Goal: Information Seeking & Learning: Check status

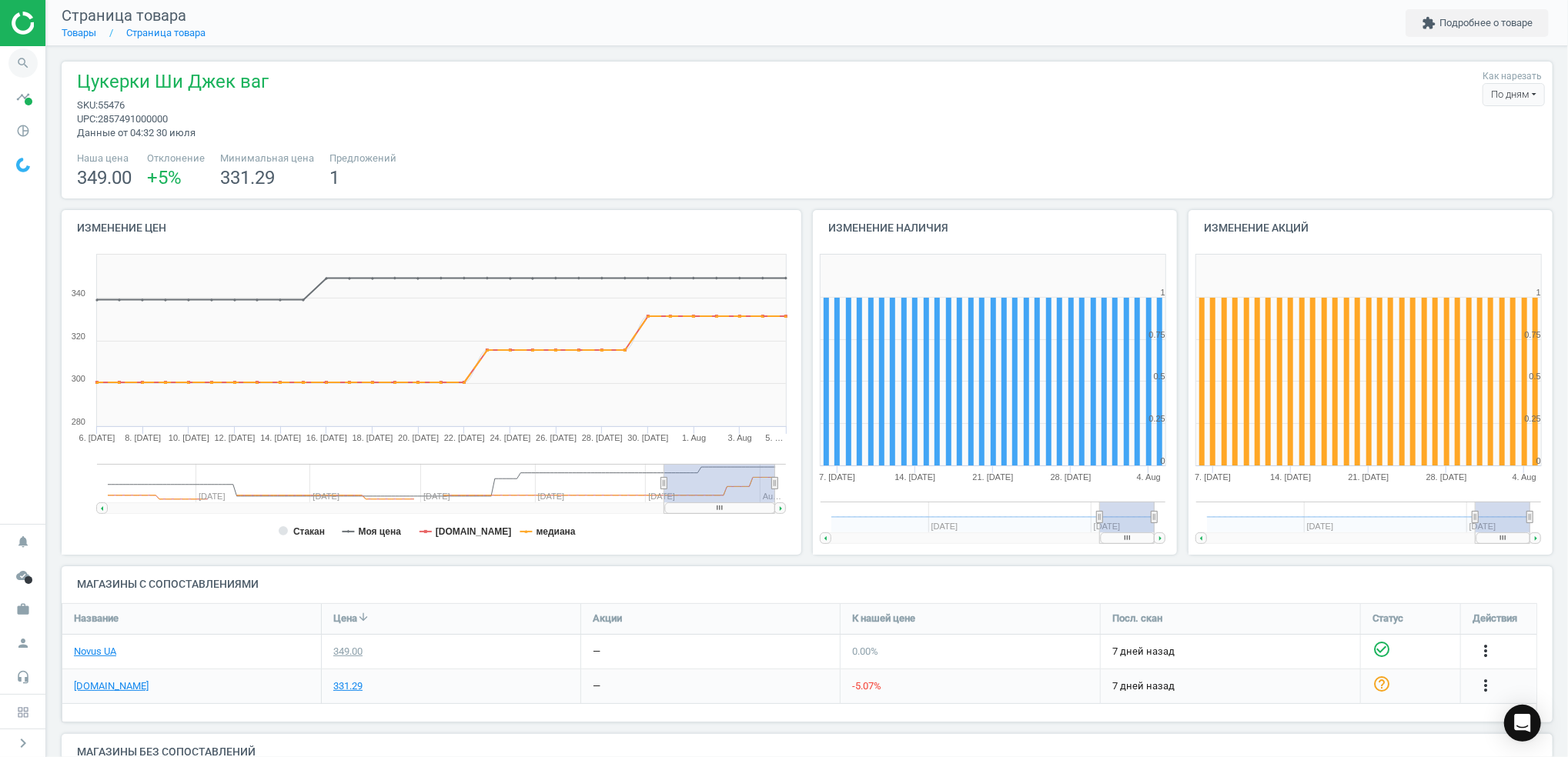
drag, startPoint x: 0, startPoint y: 0, endPoint x: 25, endPoint y: 57, distance: 62.2
click at [25, 57] on icon "search" at bounding box center [23, 63] width 29 height 29
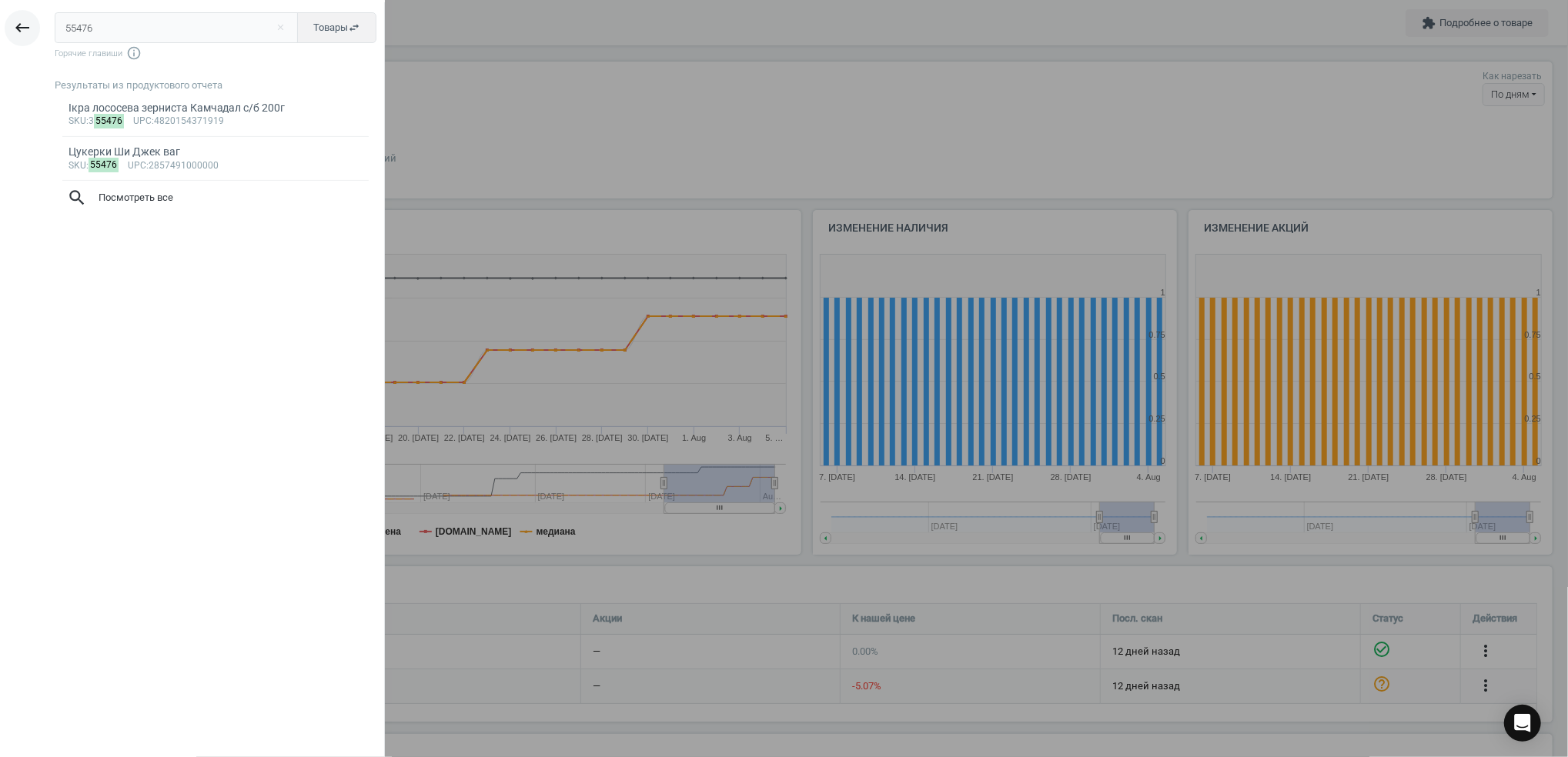
click at [22, 26] on icon "keyboard_backspace" at bounding box center [21, 27] width 18 height 18
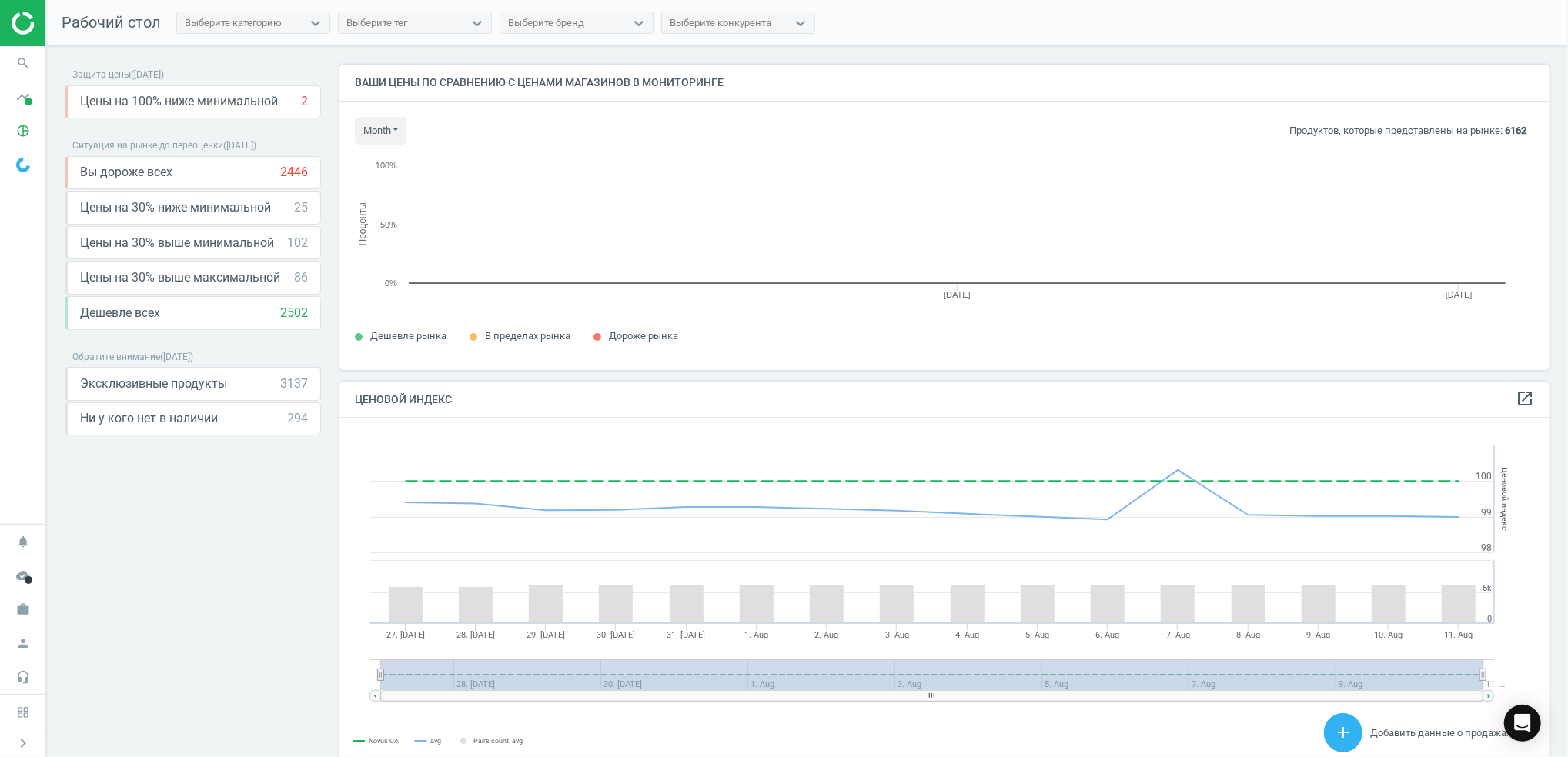
scroll to position [336, 1226]
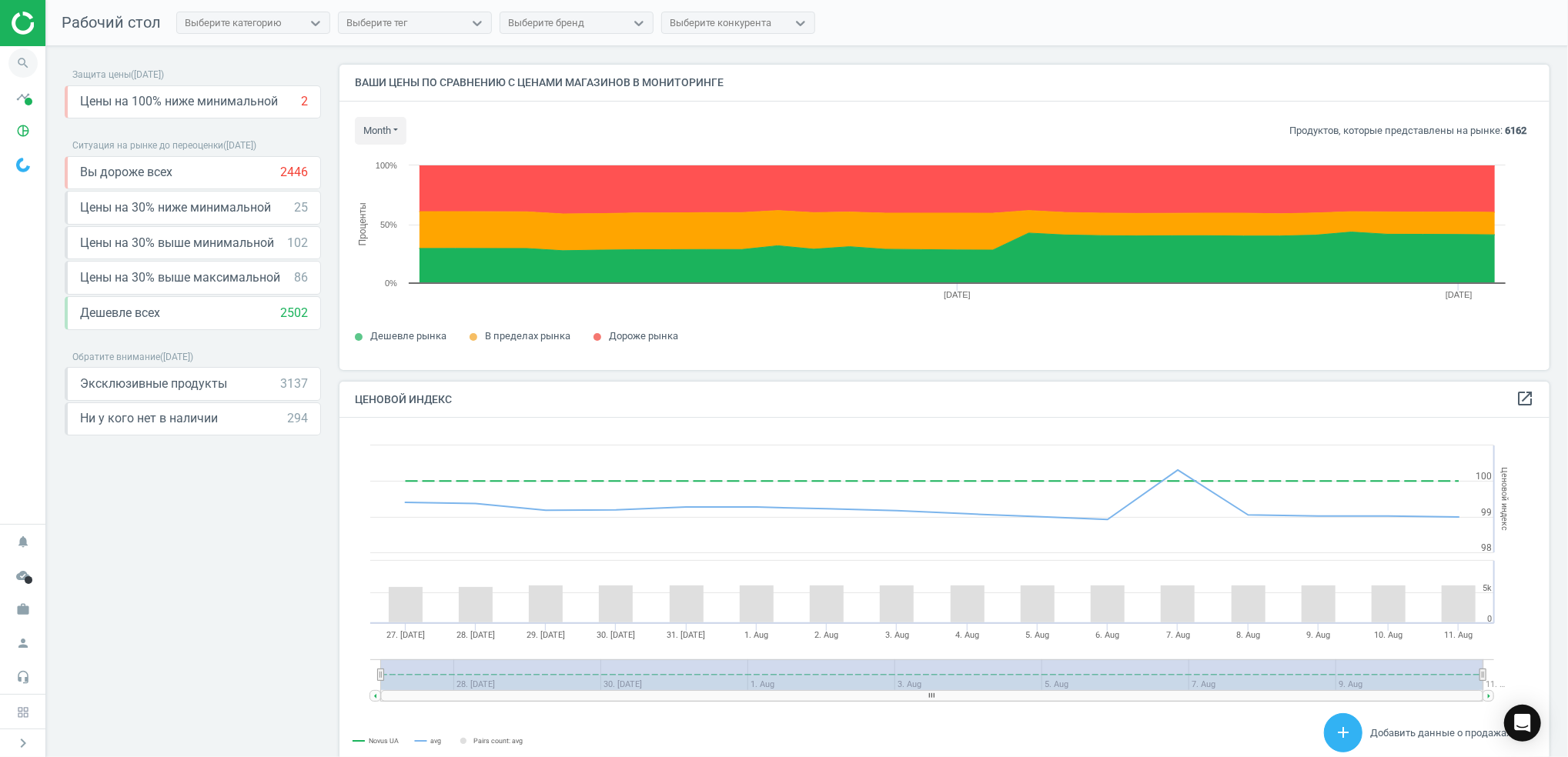
click at [33, 63] on icon "search" at bounding box center [23, 63] width 29 height 29
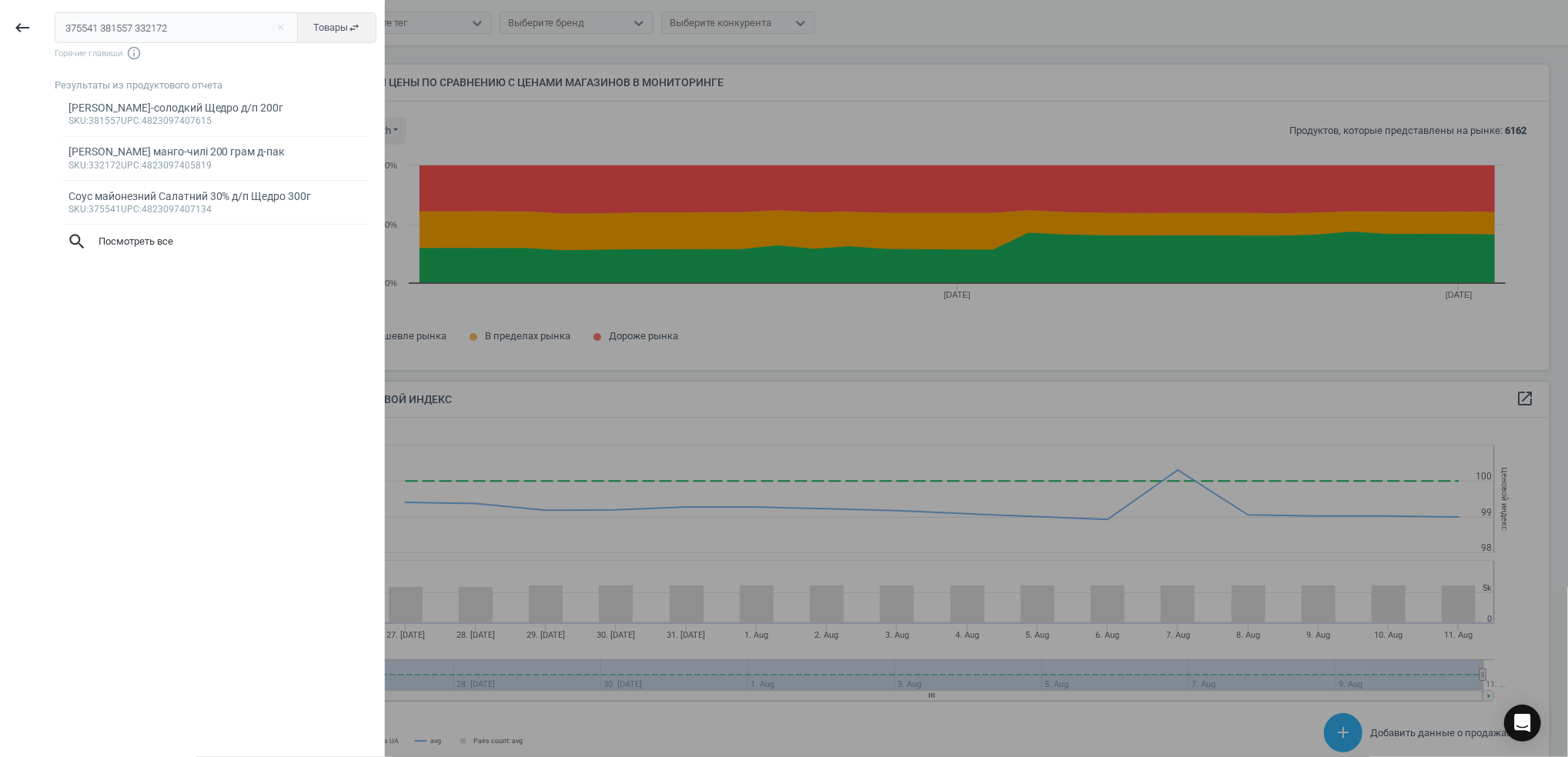
type input "375541 381557 332172"
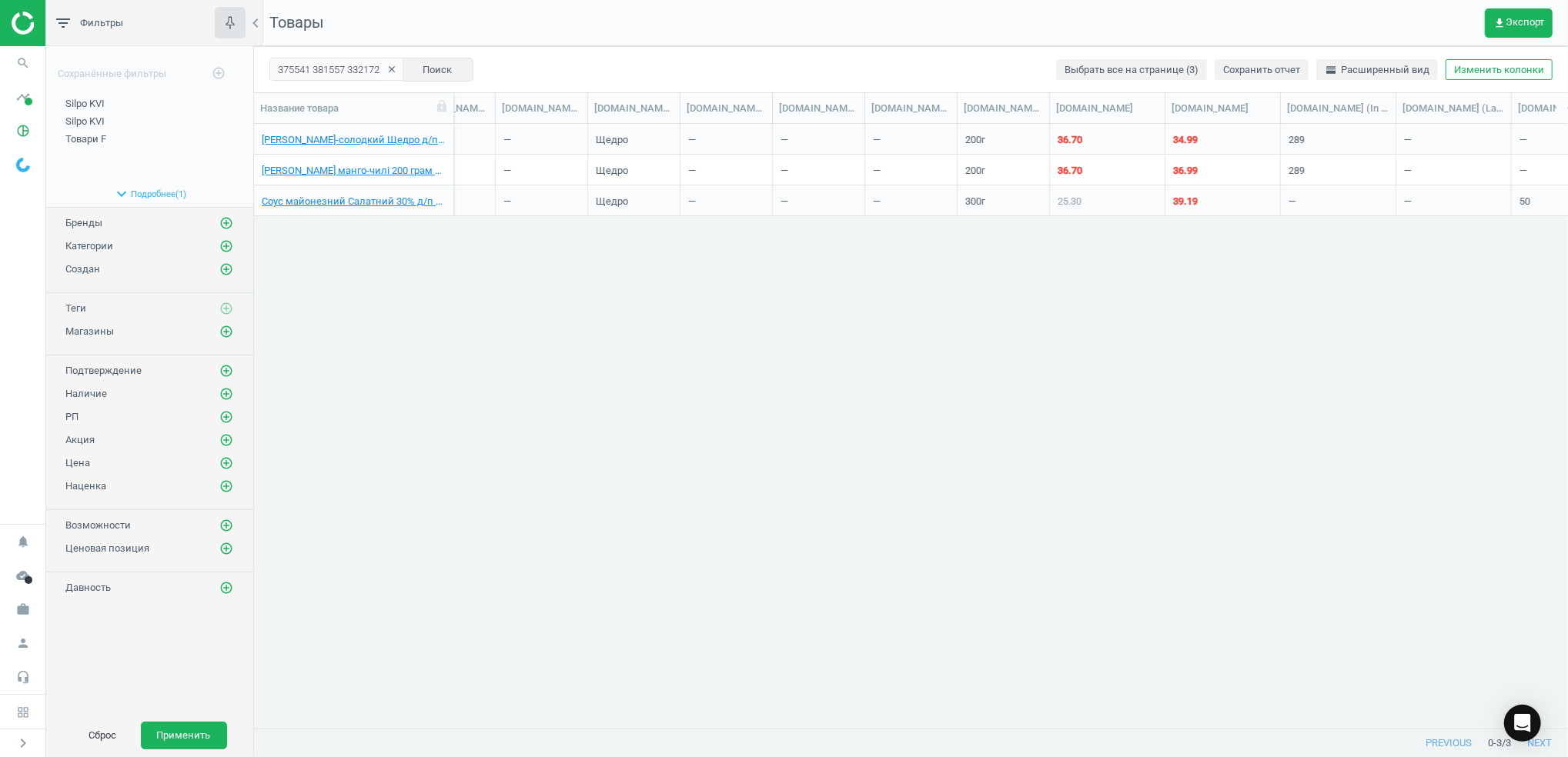
scroll to position [0, 1401]
click at [354, 147] on div "Соус Кисло-солодкий Щедро д/п 200г" at bounding box center [353, 142] width 184 height 19
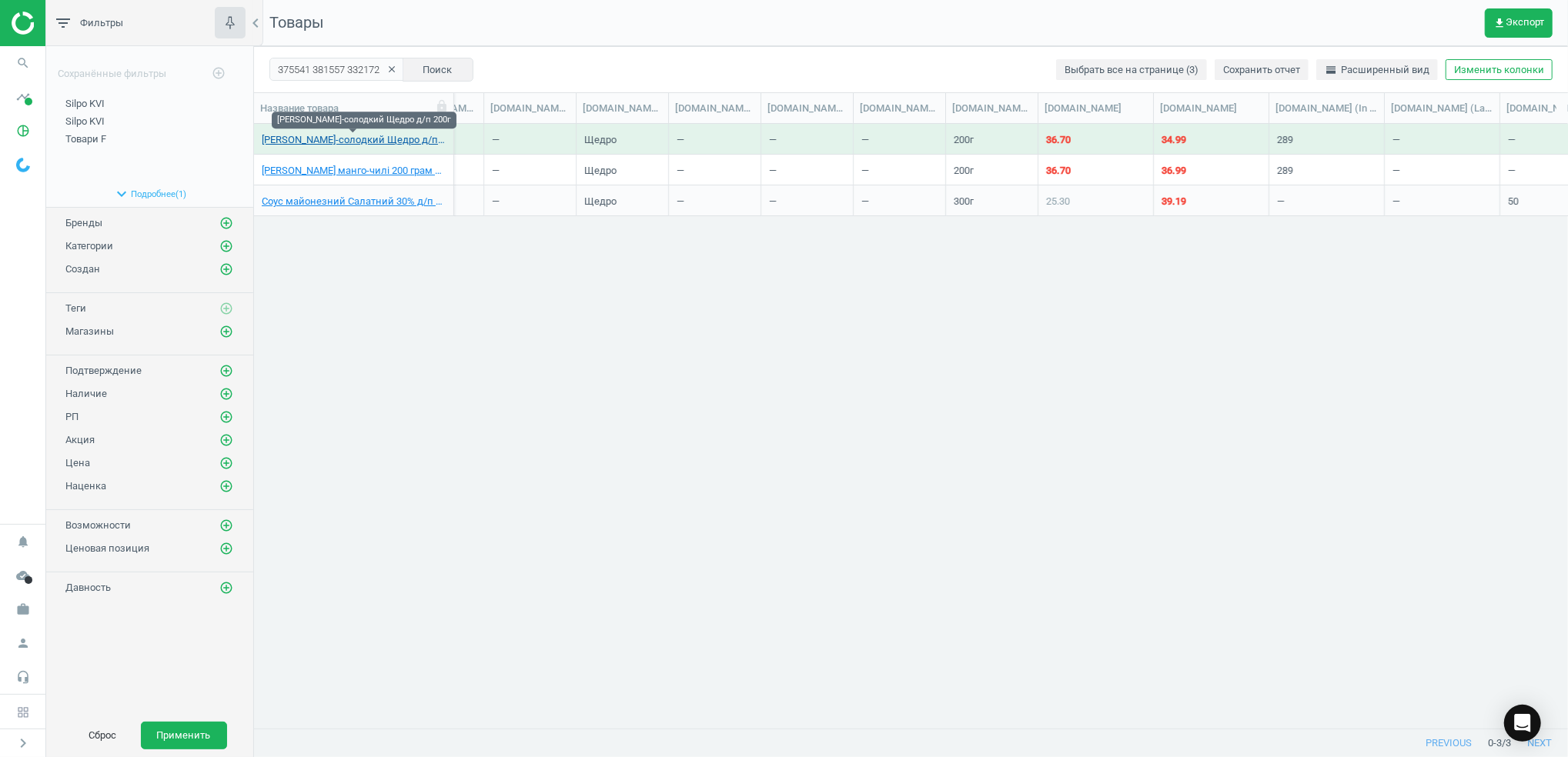
click at [350, 138] on link "Соус Кисло-солодкий Щедро д/п 200г" at bounding box center [353, 139] width 184 height 14
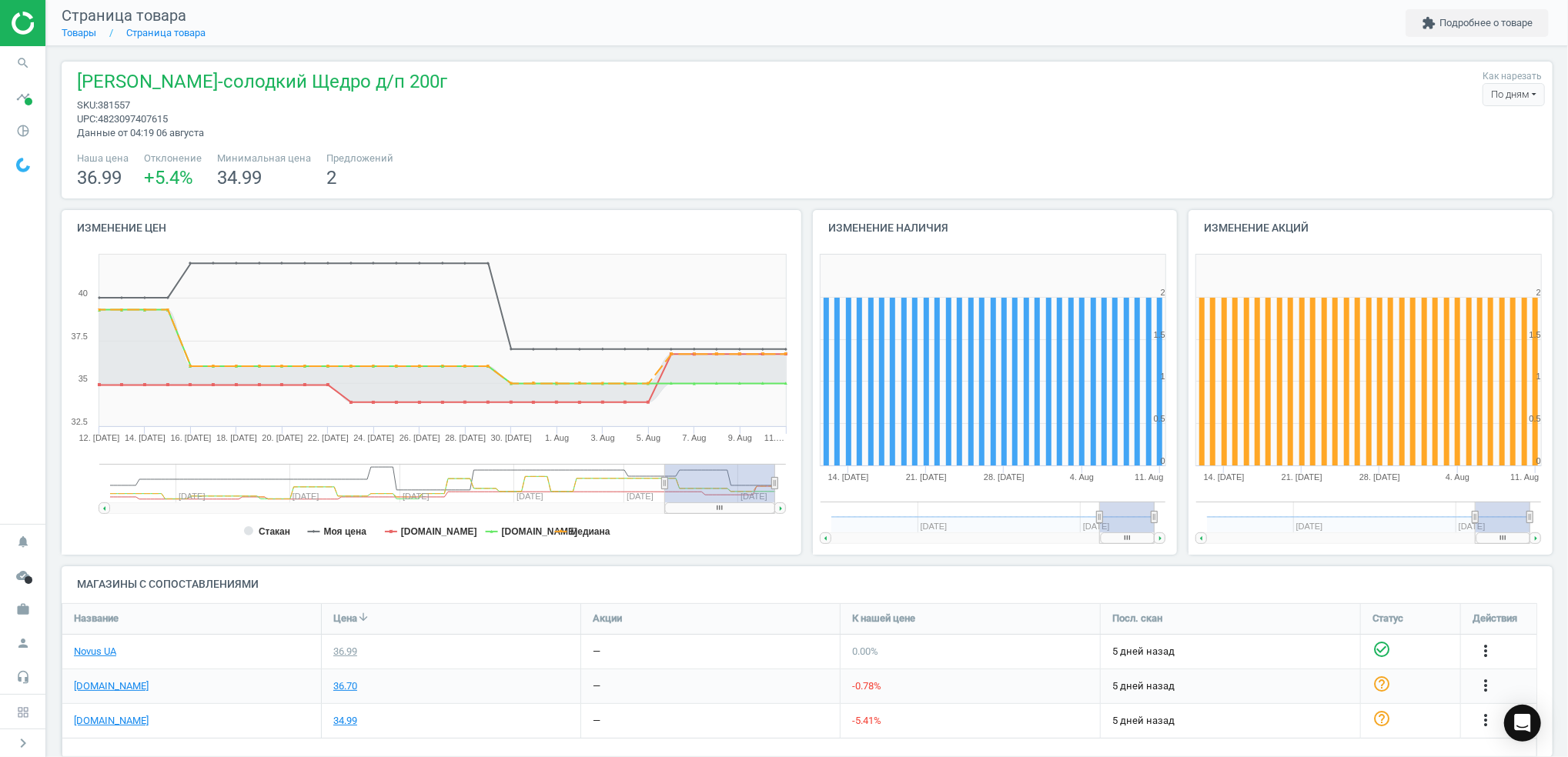
scroll to position [26, 0]
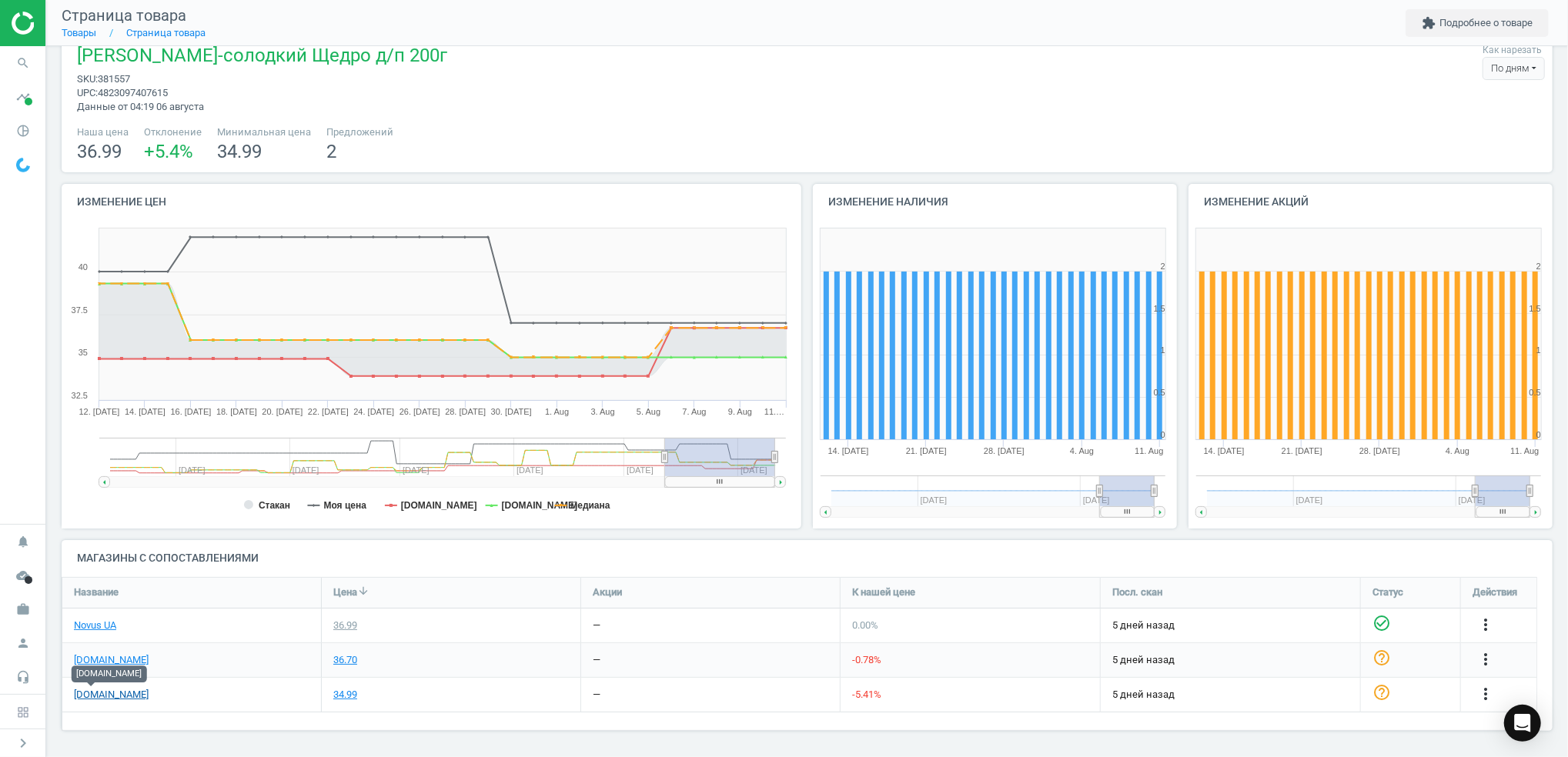
click at [76, 697] on link "[DOMAIN_NAME]" at bounding box center [111, 694] width 75 height 14
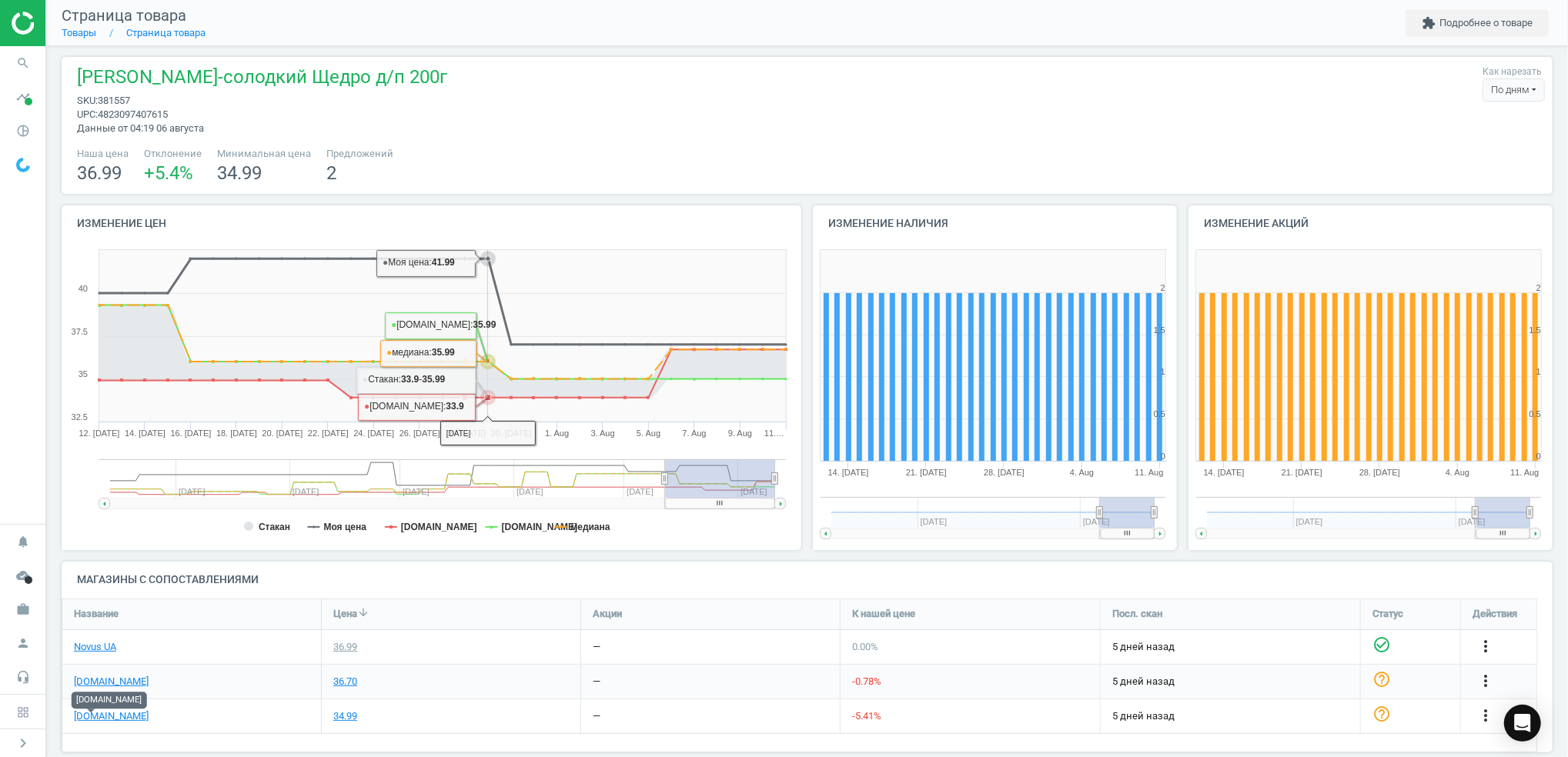
scroll to position [0, 0]
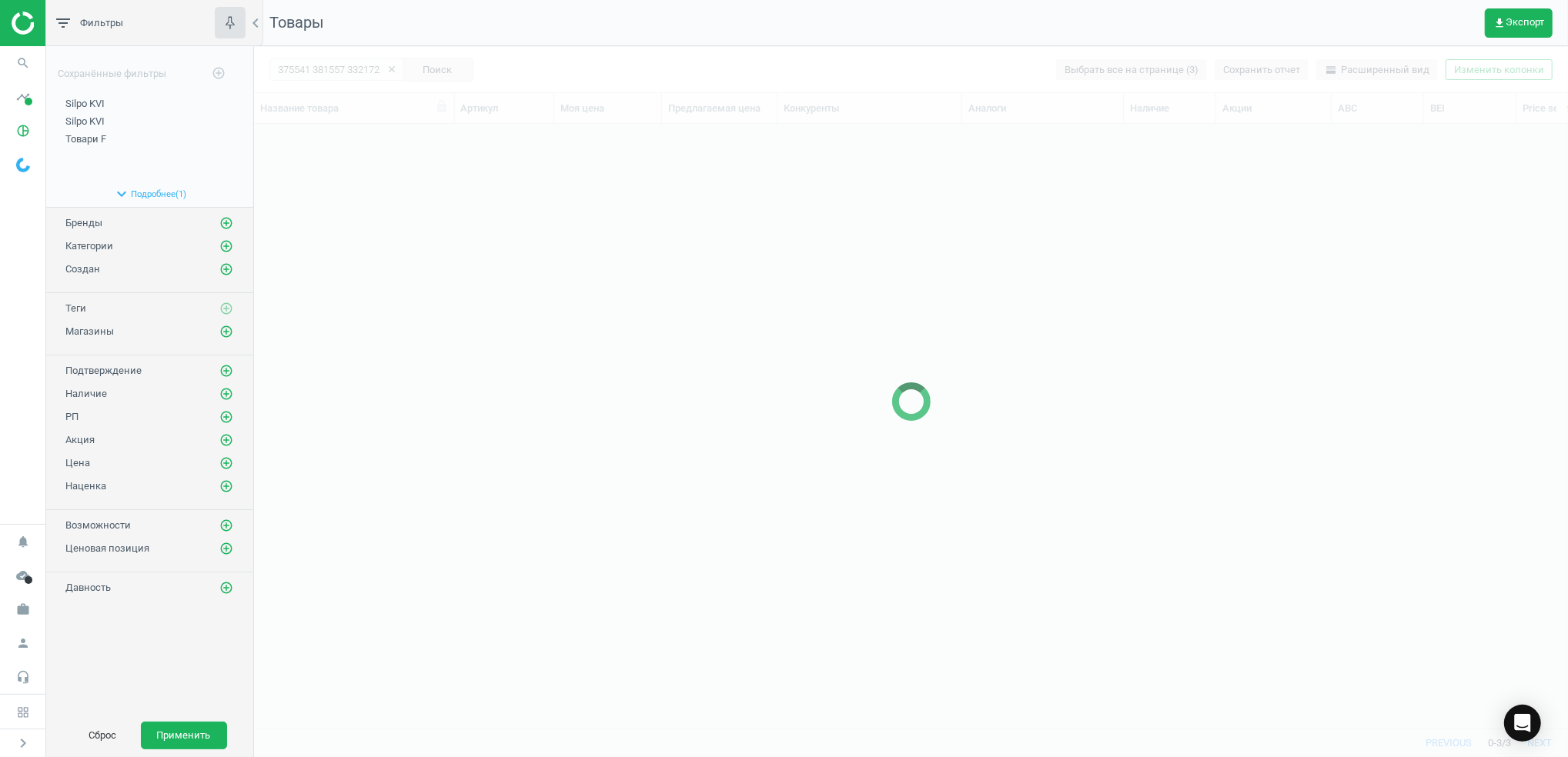
scroll to position [573, 1298]
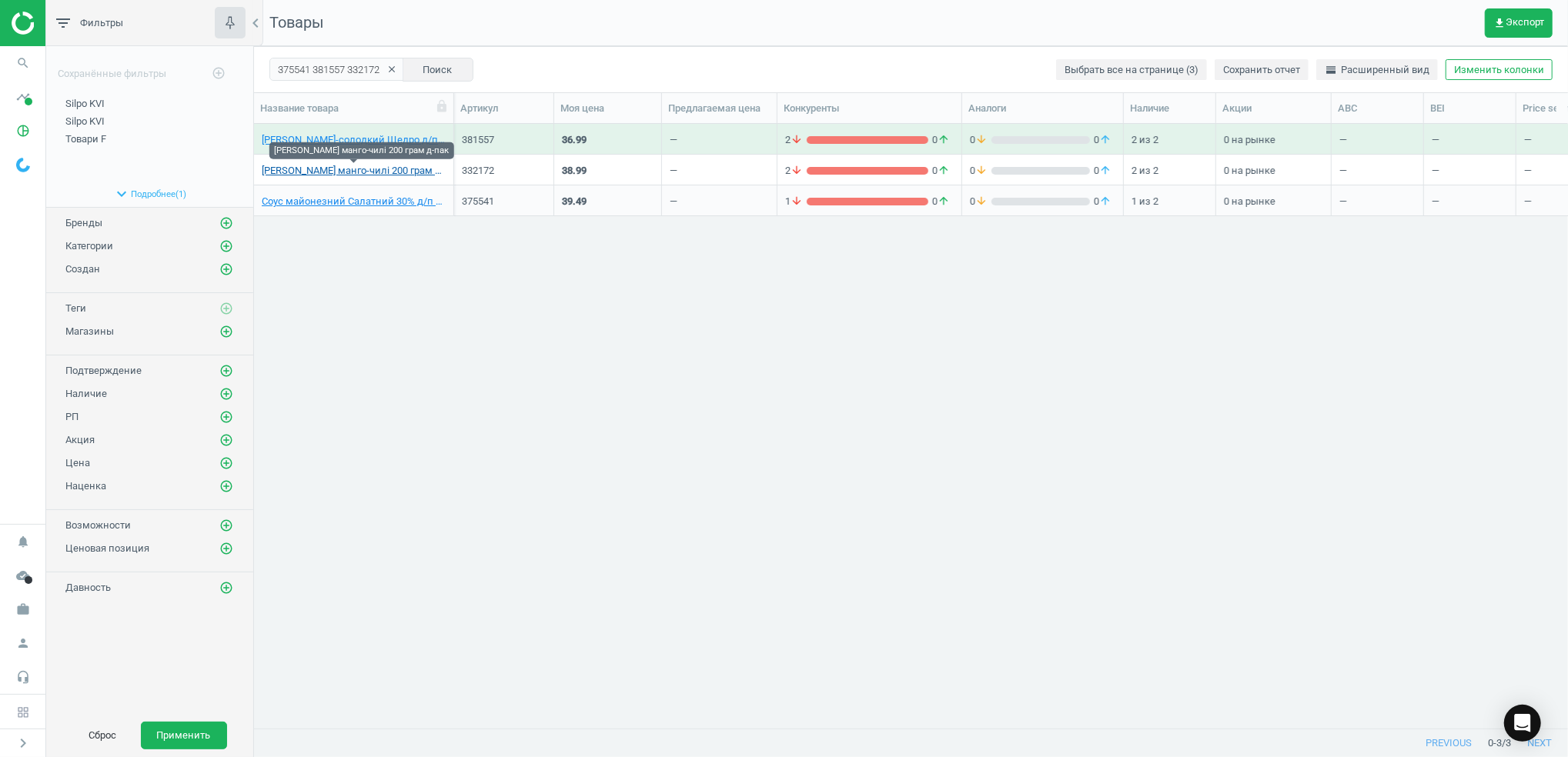
click at [293, 173] on link "Соус Щедро манго-чилі 200 грам д-пак" at bounding box center [353, 170] width 184 height 14
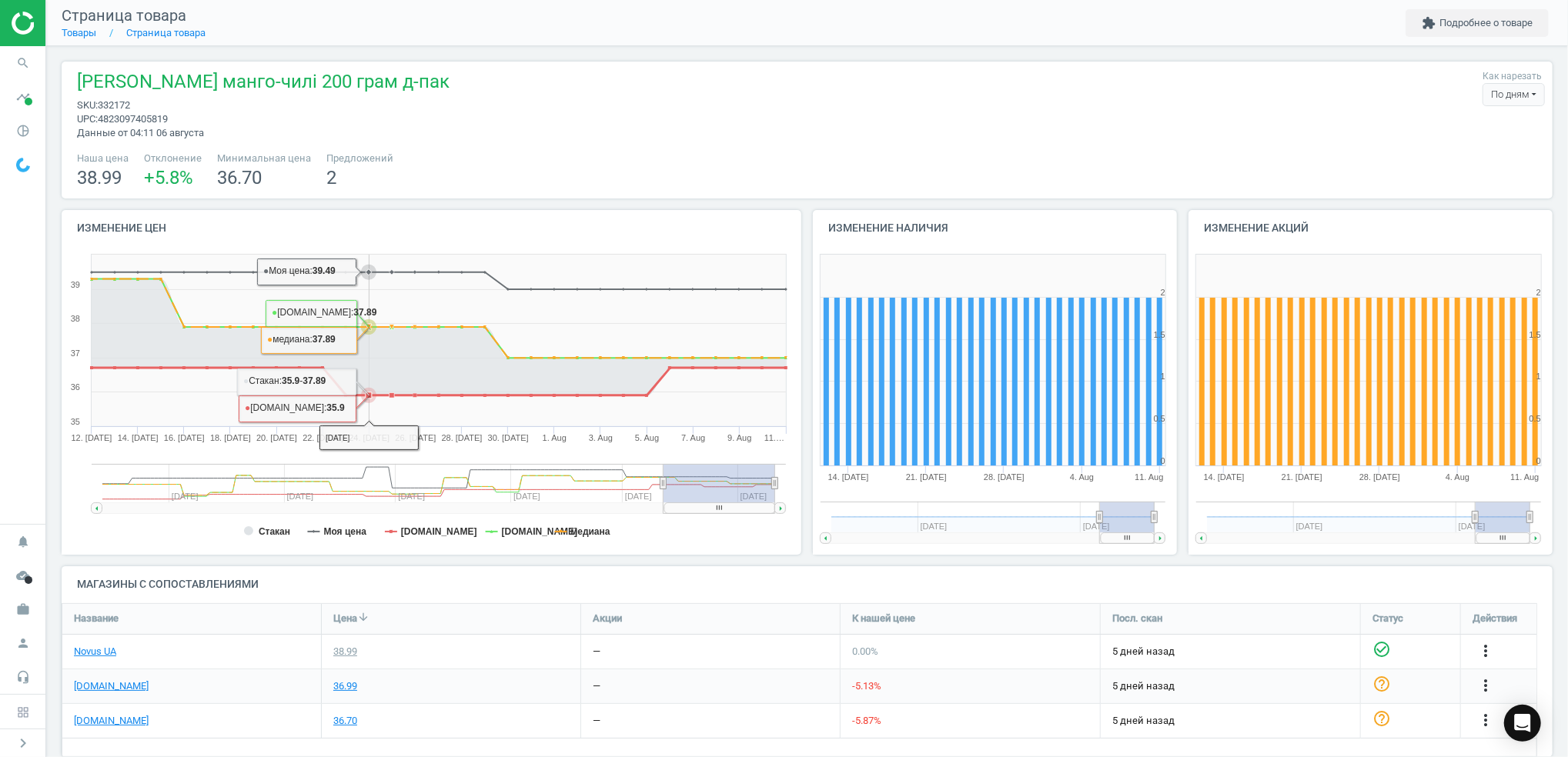
scroll to position [26, 0]
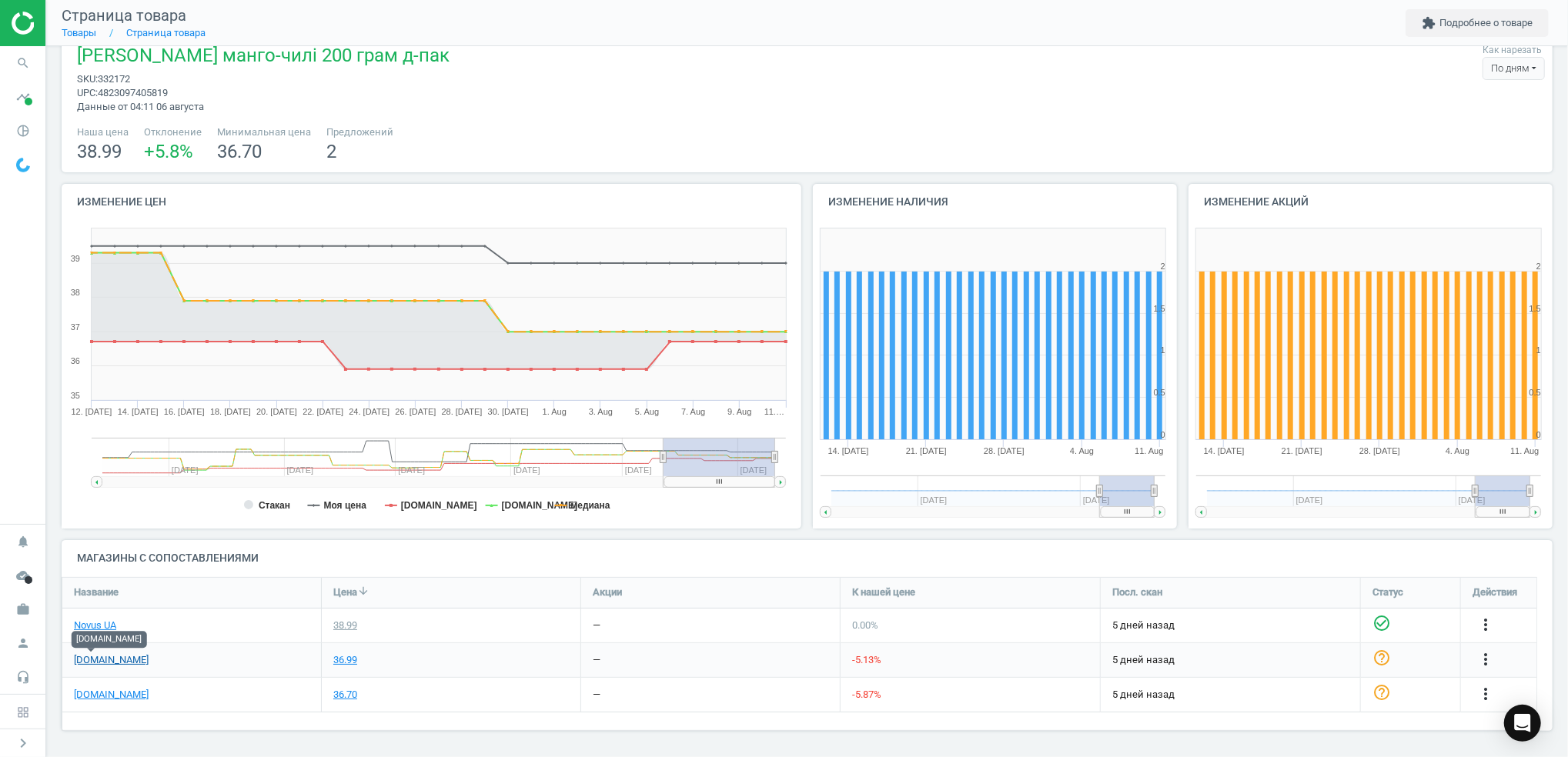
click at [83, 658] on link "[DOMAIN_NAME]" at bounding box center [111, 660] width 75 height 14
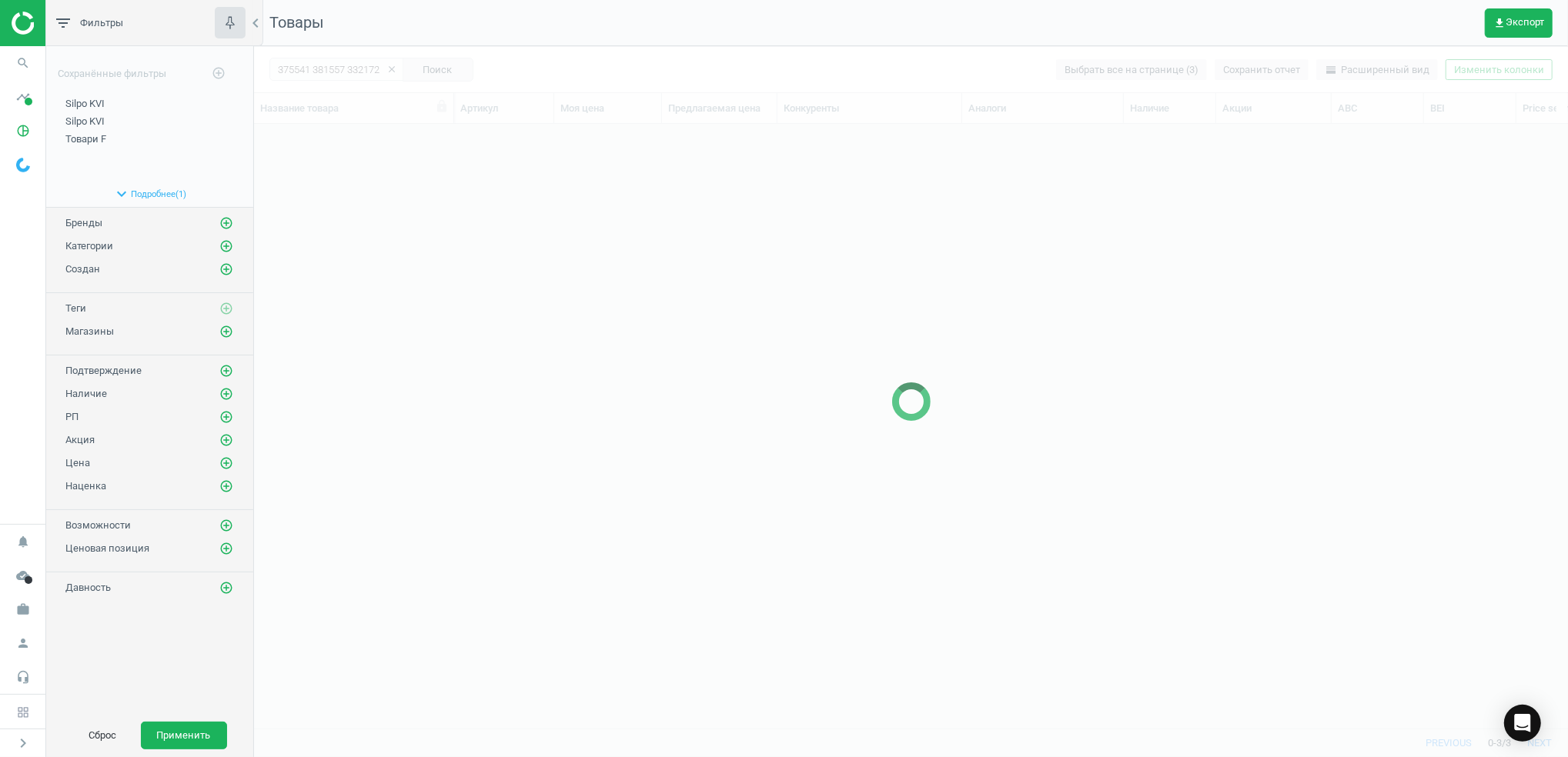
scroll to position [573, 1298]
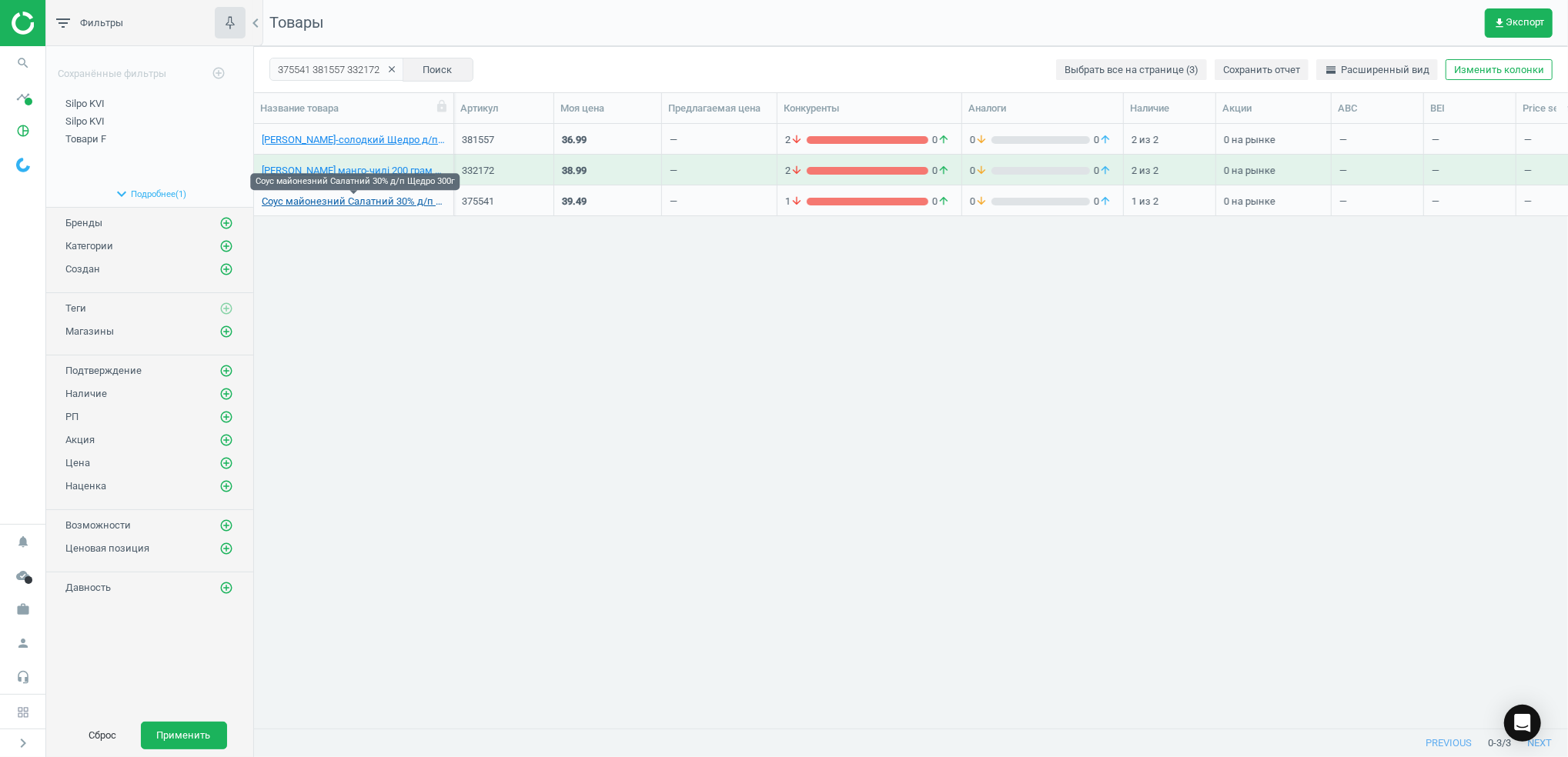
click at [328, 204] on link "Соус майонезний Салатний 30% д/п Щедро 300г" at bounding box center [353, 201] width 184 height 14
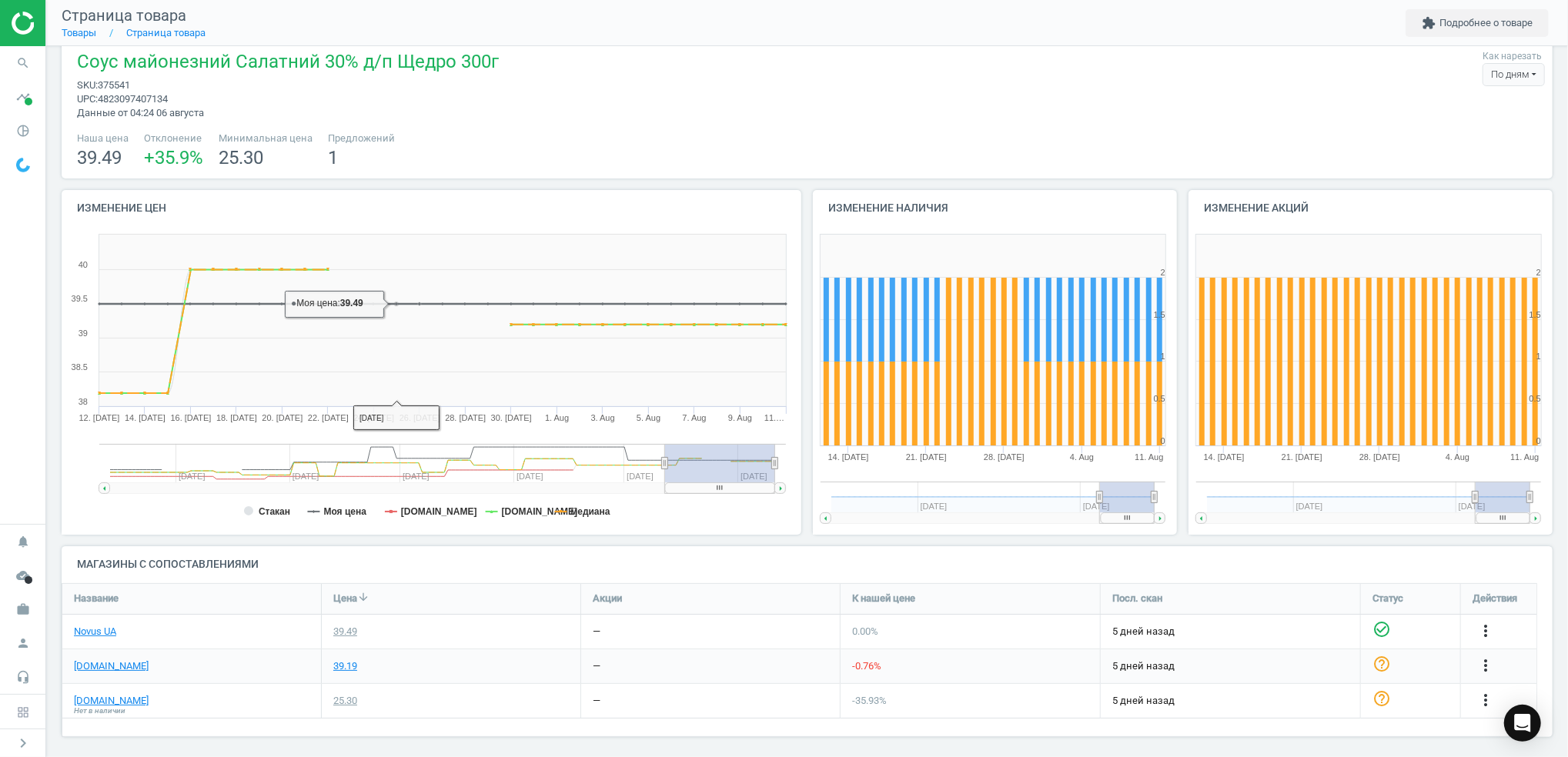
scroll to position [26, 0]
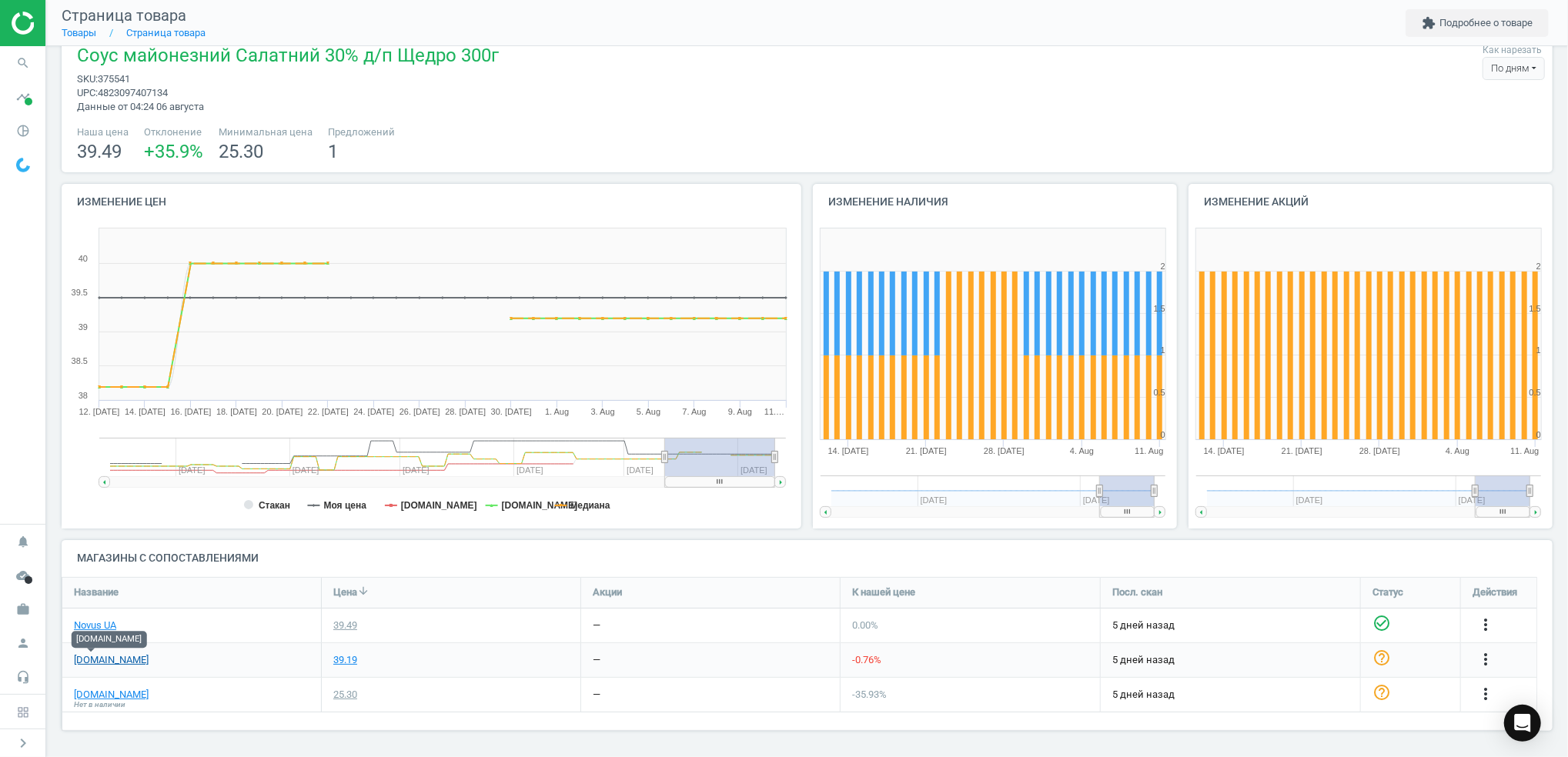
click at [86, 661] on link "[DOMAIN_NAME]" at bounding box center [111, 660] width 75 height 14
click at [97, 624] on link "Novus UA" at bounding box center [95, 625] width 42 height 14
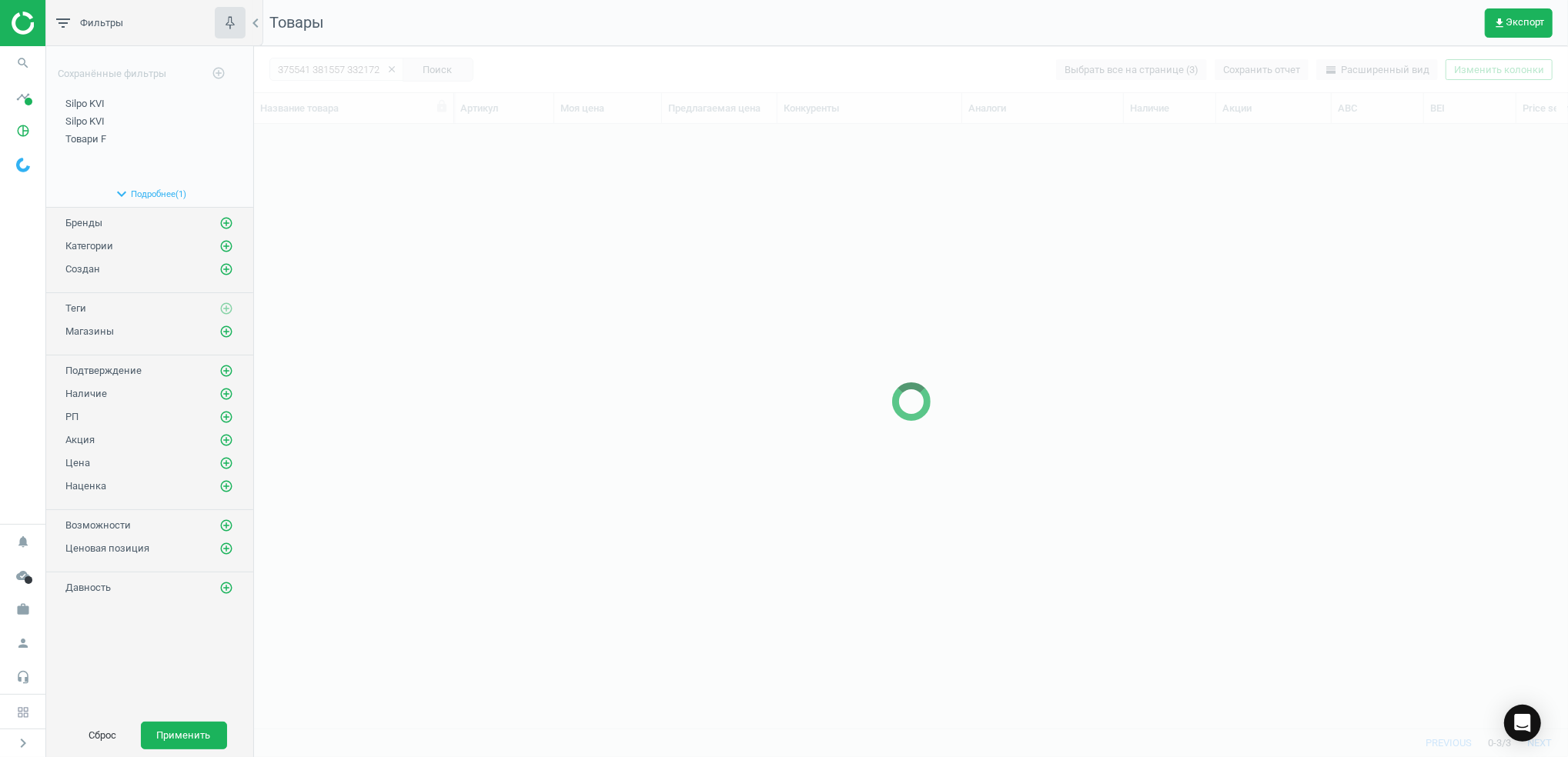
scroll to position [573, 1298]
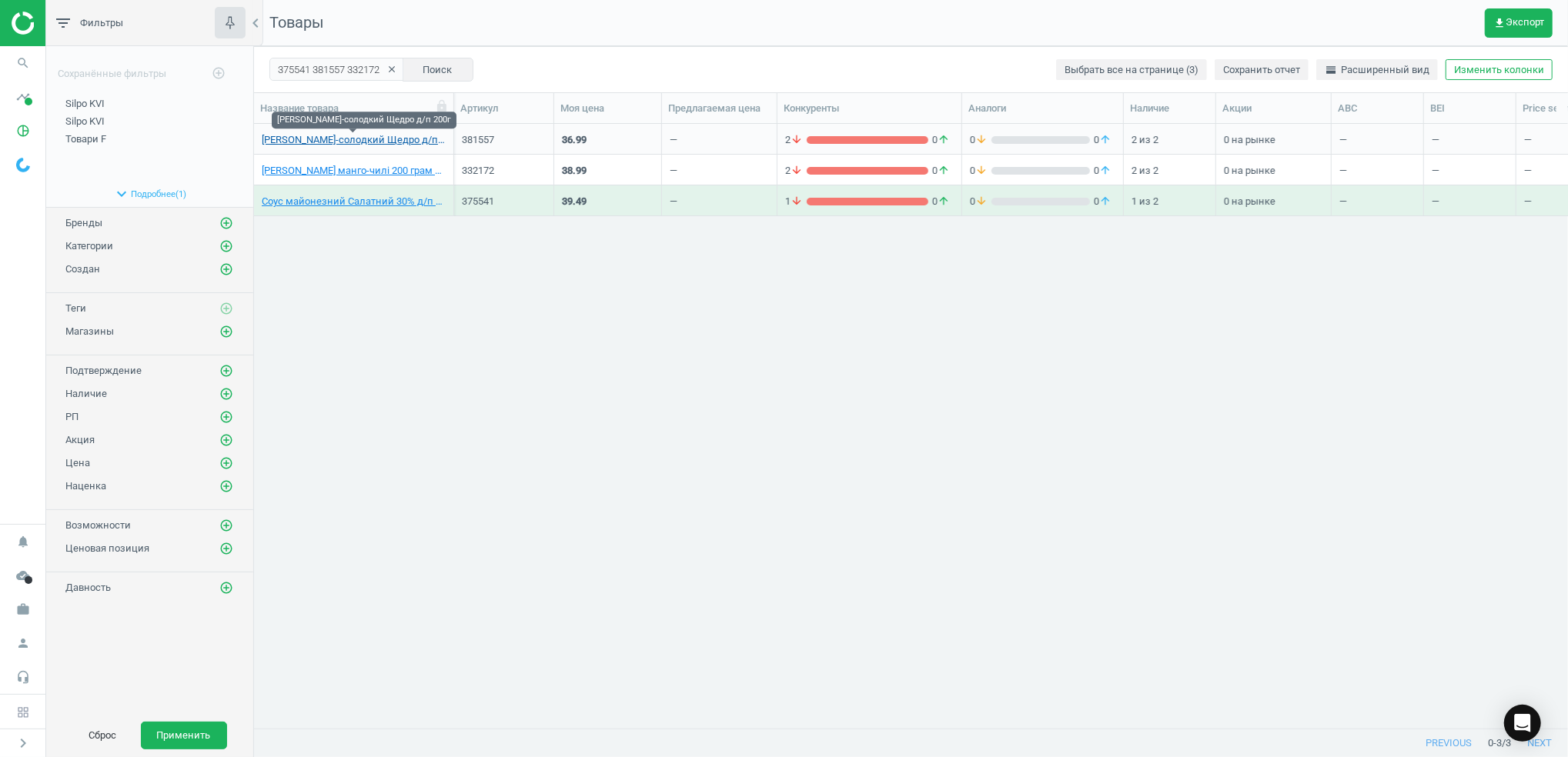
click at [347, 140] on link "Соус Кисло-солодкий Щедро д/п 200г" at bounding box center [353, 139] width 184 height 14
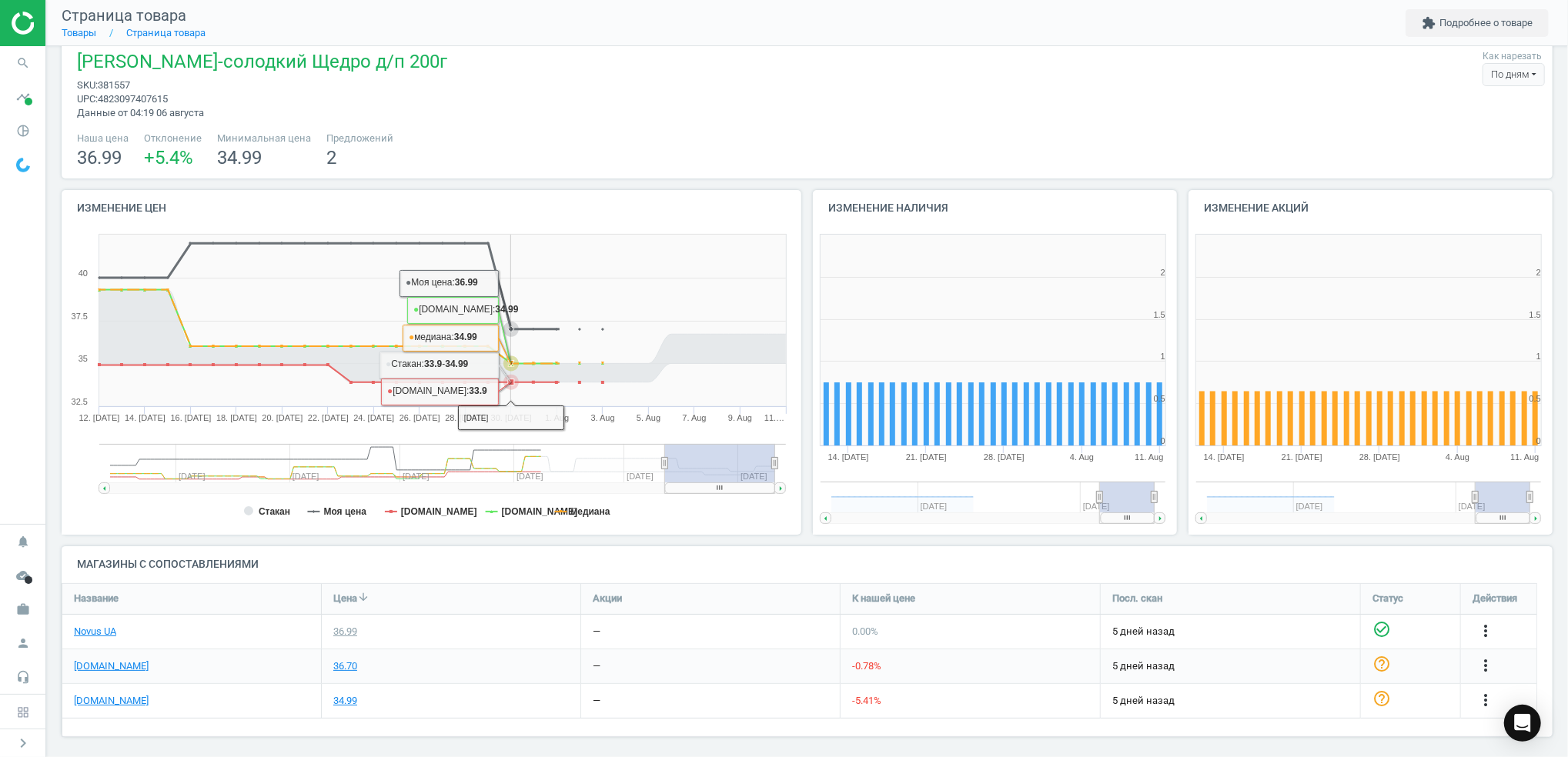
scroll to position [26, 0]
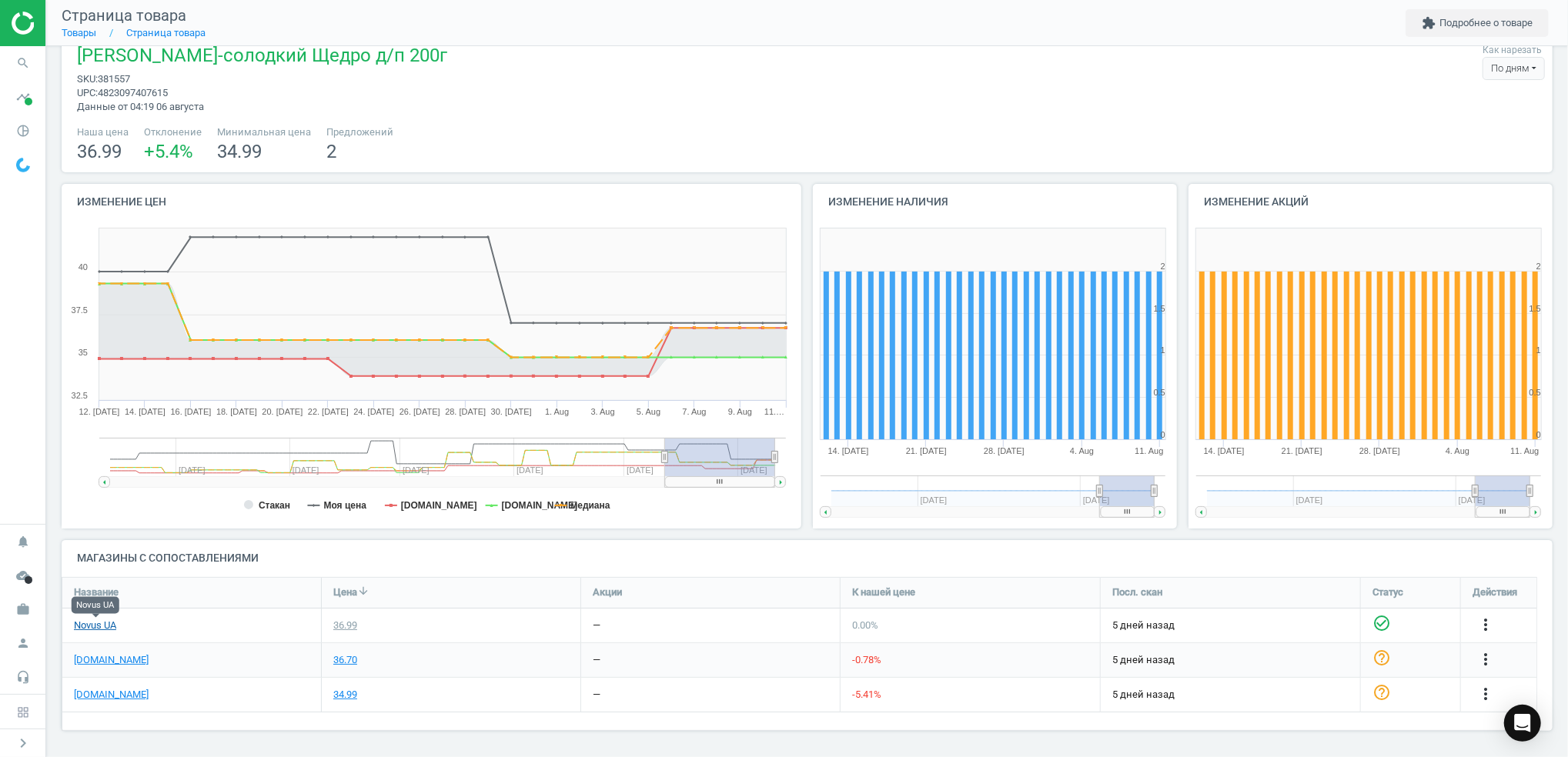
click at [107, 626] on link "Novus UA" at bounding box center [95, 625] width 42 height 14
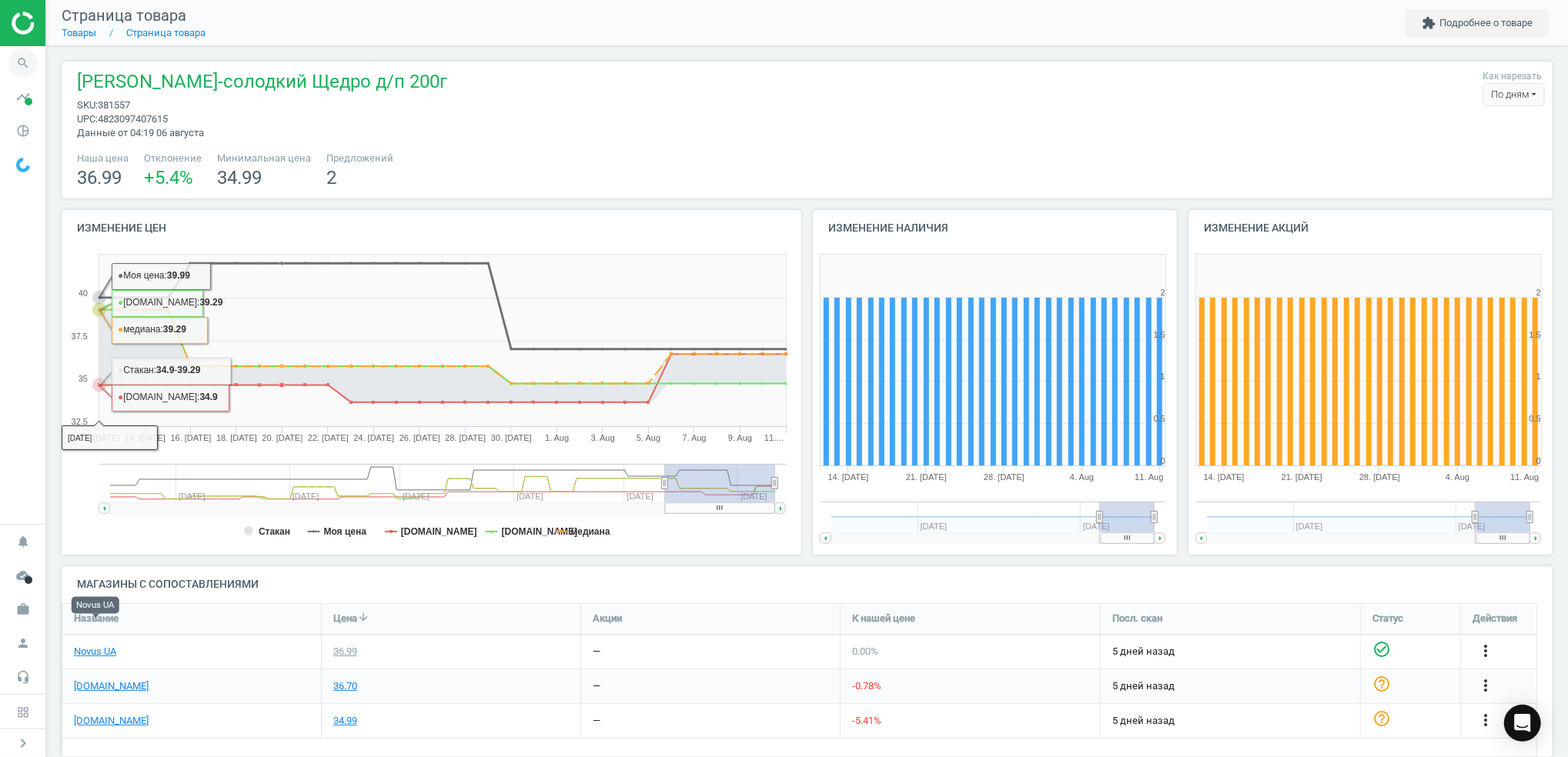
scroll to position [185, 1507]
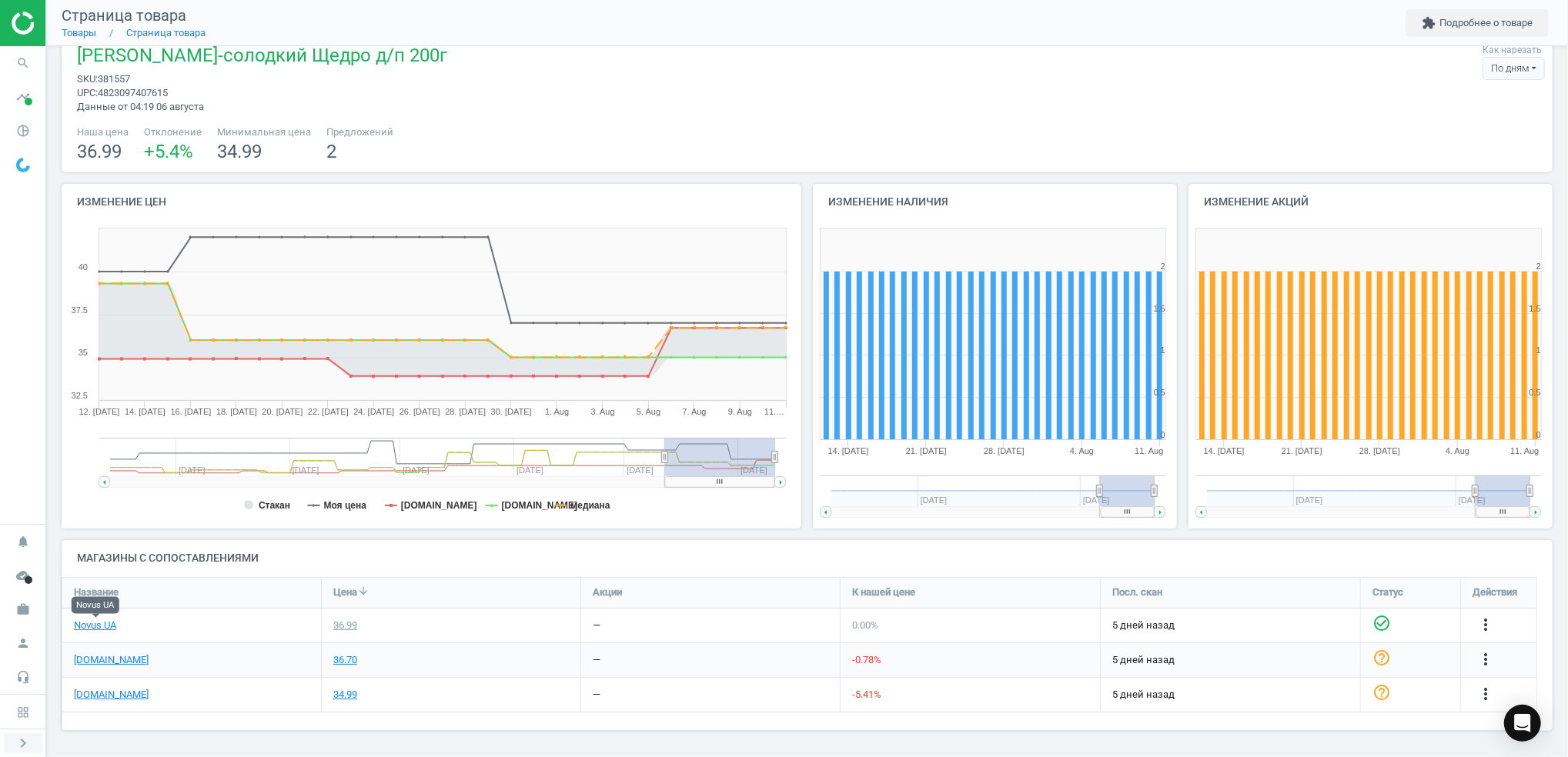
click at [25, 750] on icon "chevron_right" at bounding box center [22, 743] width 18 height 18
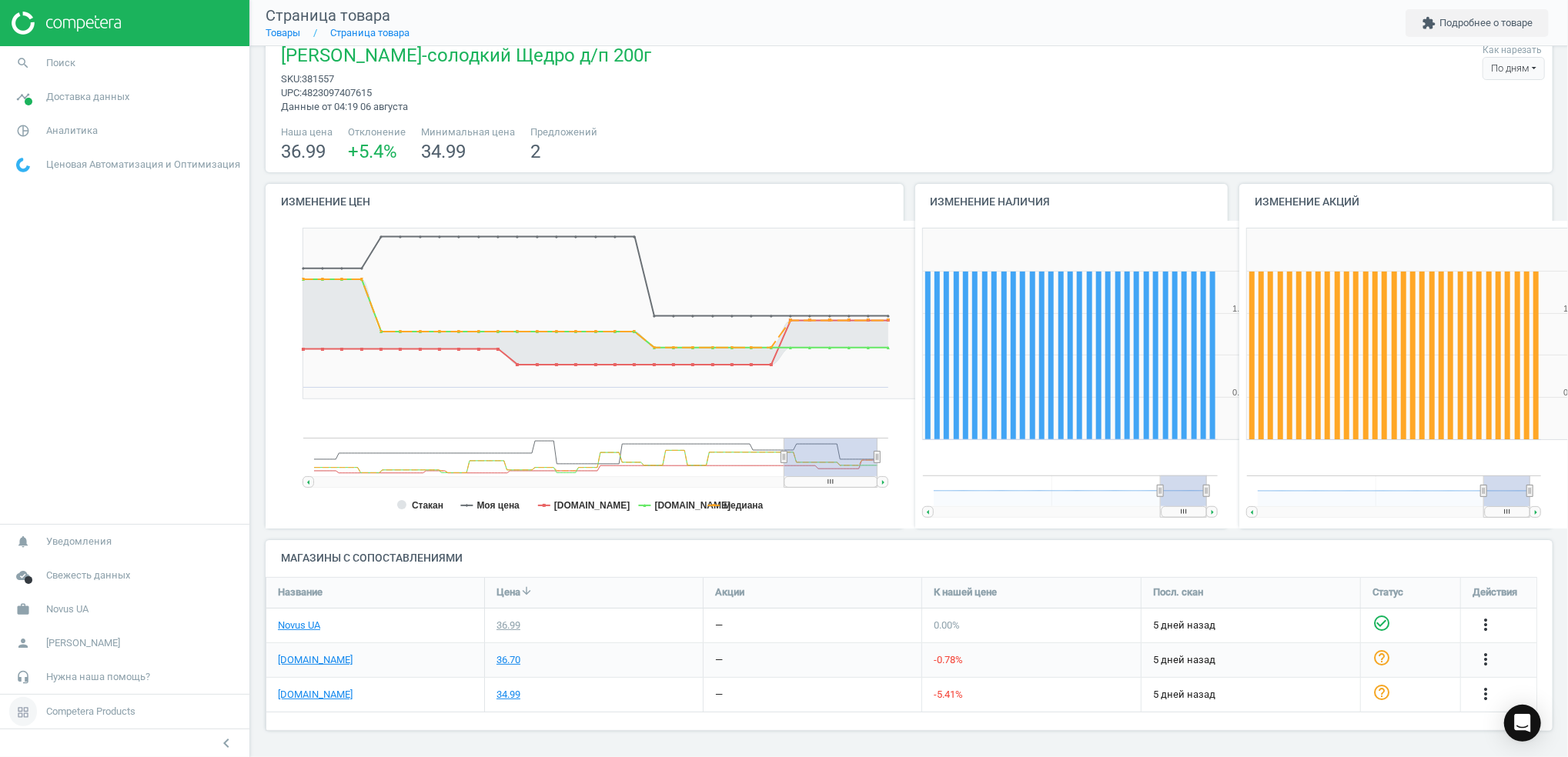
scroll to position [0, 0]
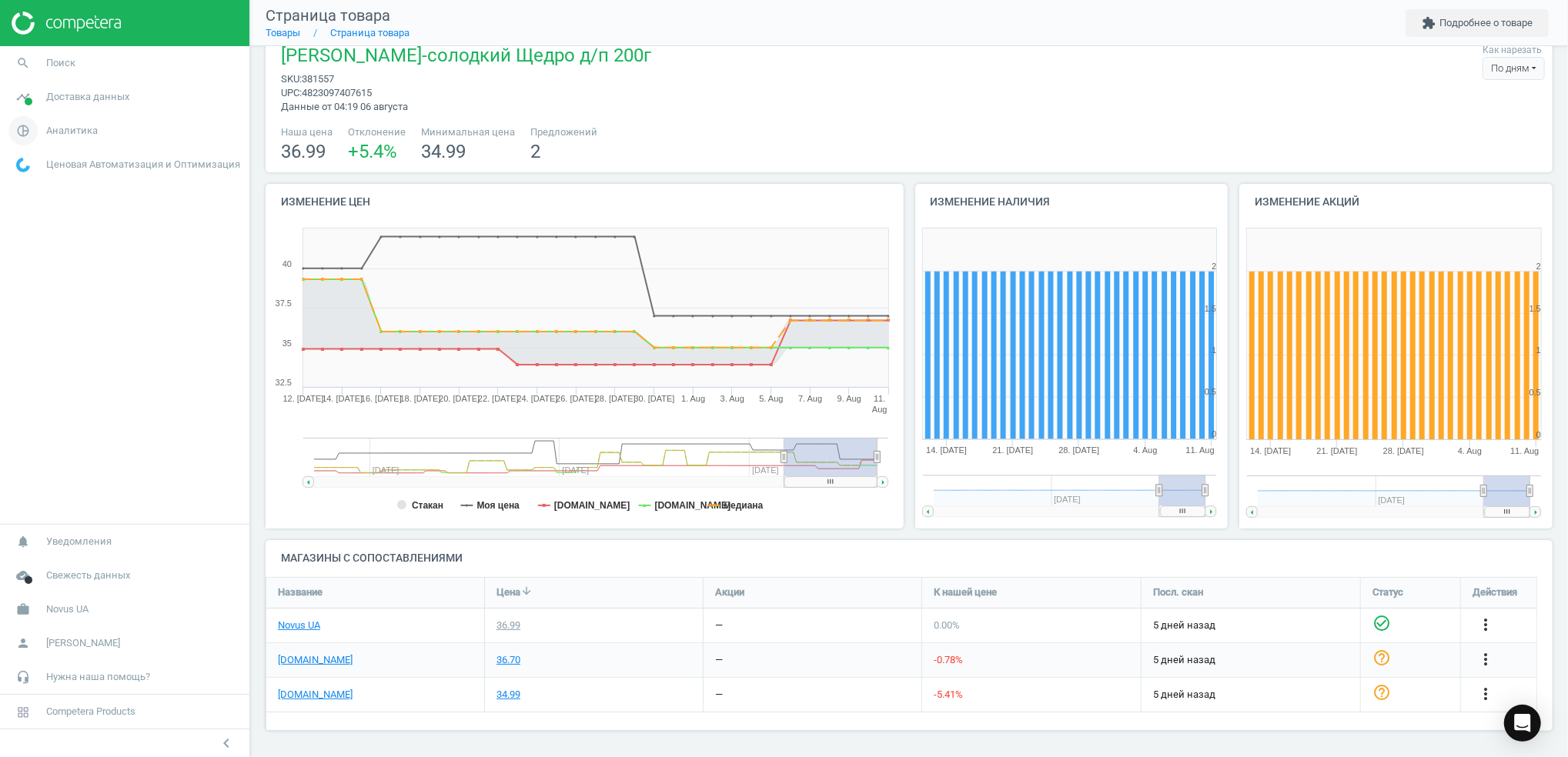
click at [81, 134] on span "Аналитика" at bounding box center [72, 130] width 52 height 14
click at [32, 166] on span "Обзор" at bounding box center [29, 163] width 26 height 12
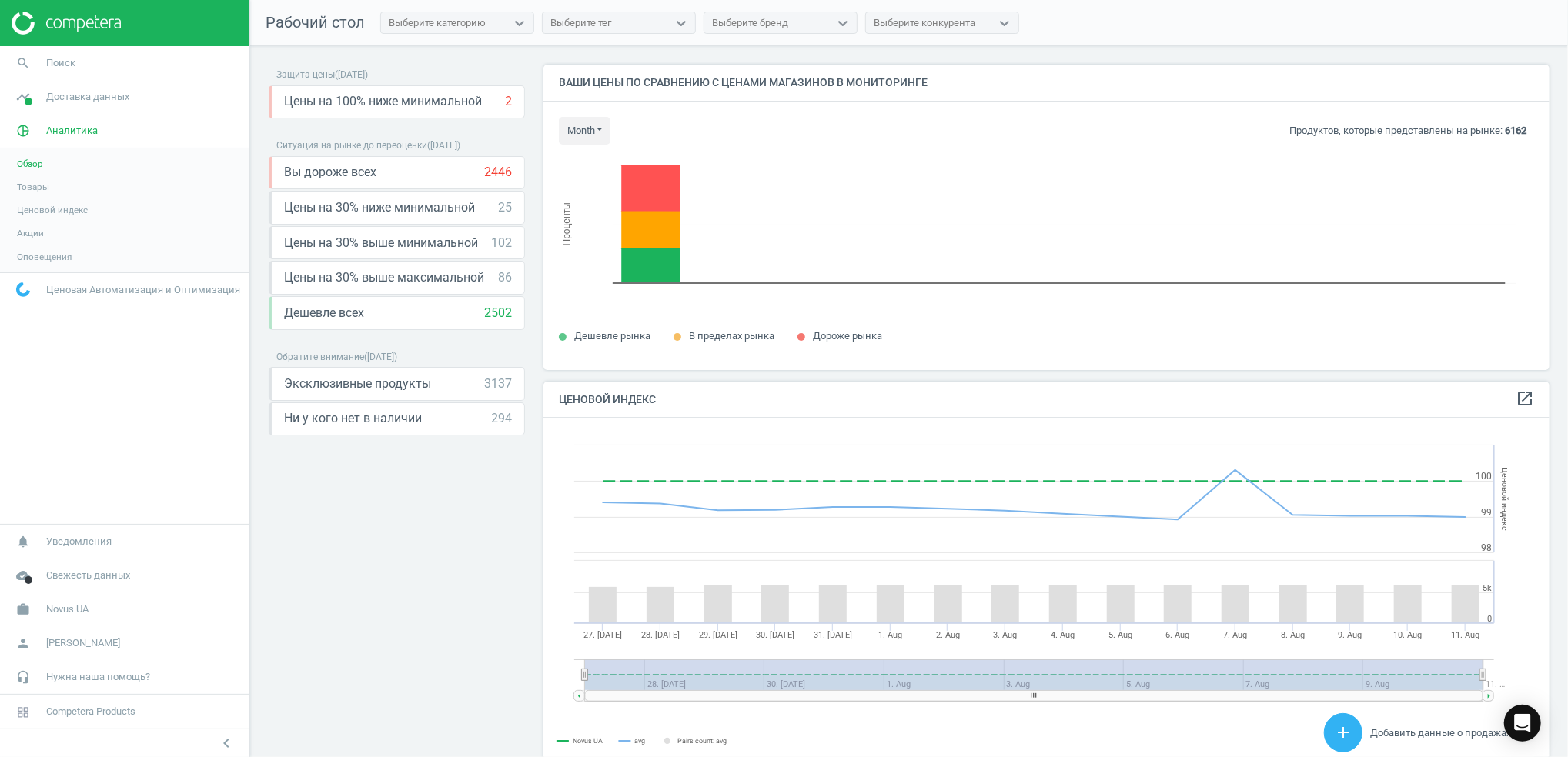
scroll to position [385, 1022]
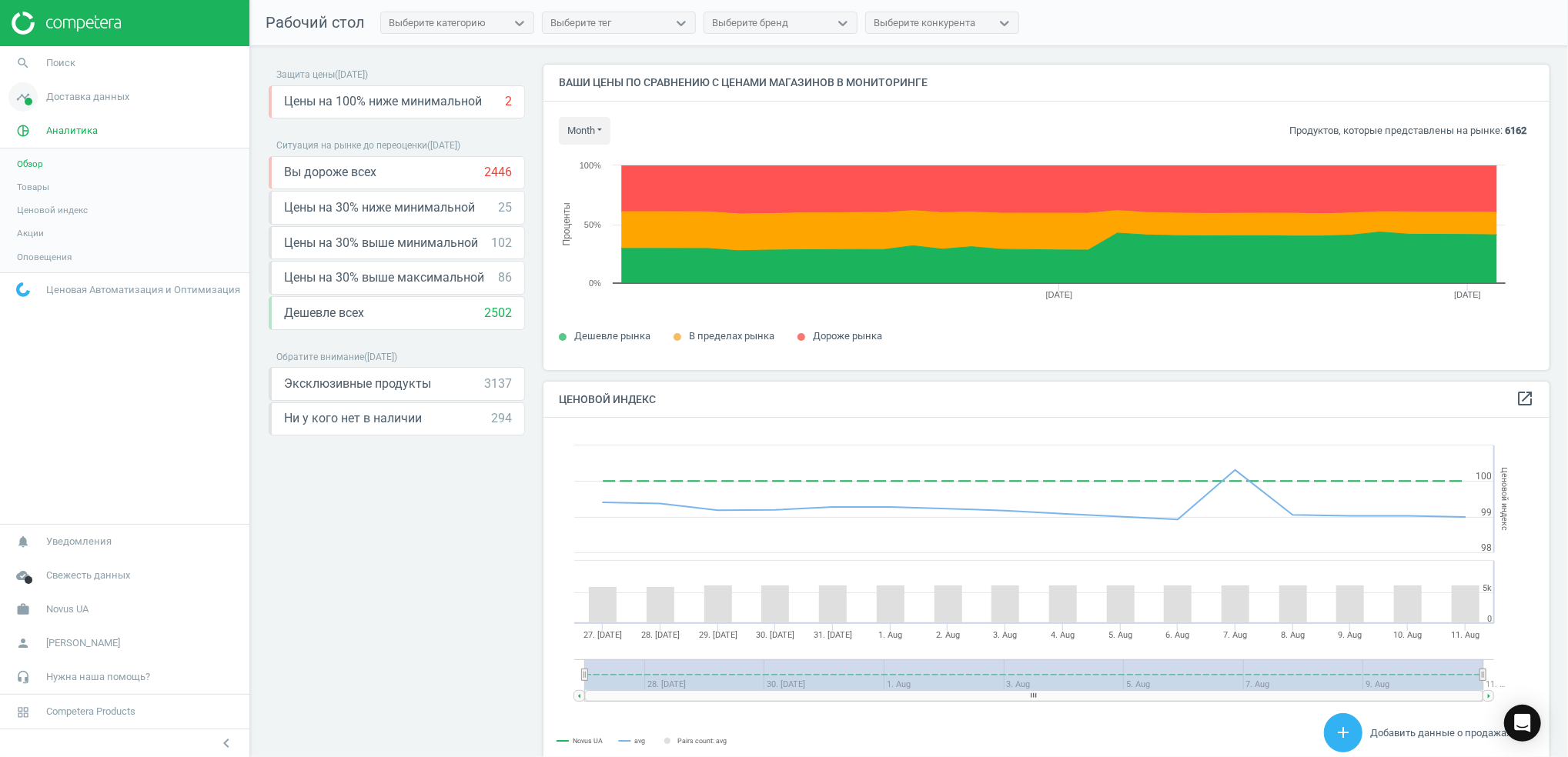
click at [74, 97] on span "Доставка данных" at bounding box center [88, 96] width 84 height 14
click at [56, 204] on span "Перепроверки" at bounding box center [48, 199] width 62 height 12
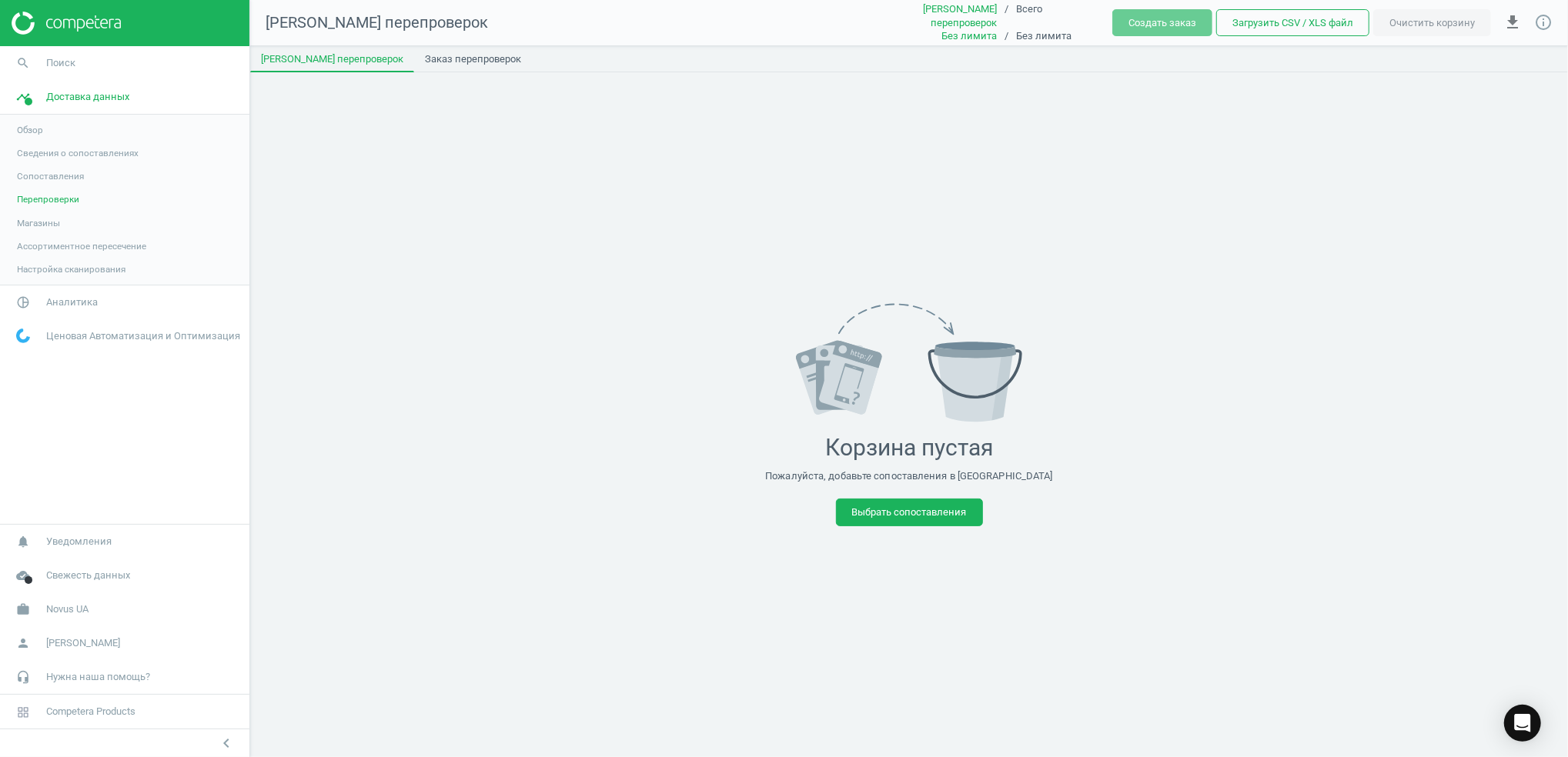
click at [60, 154] on span "Сведения о сопоставлениях" at bounding box center [77, 153] width 122 height 12
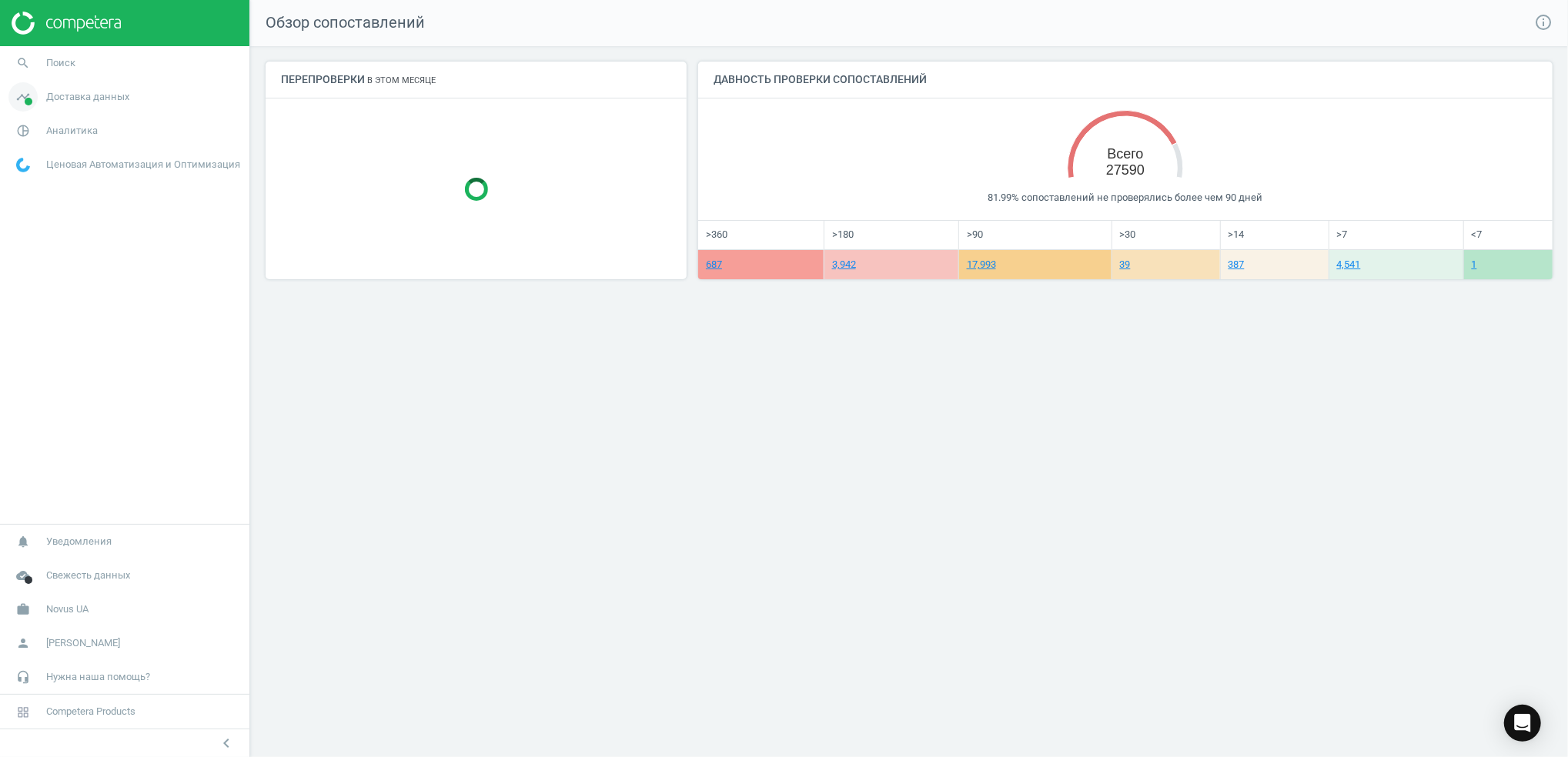
click at [91, 99] on span "Доставка данных" at bounding box center [88, 96] width 84 height 14
click at [711, 266] on link "687" at bounding box center [714, 264] width 16 height 12
click at [839, 265] on link "3,942" at bounding box center [844, 264] width 24 height 12
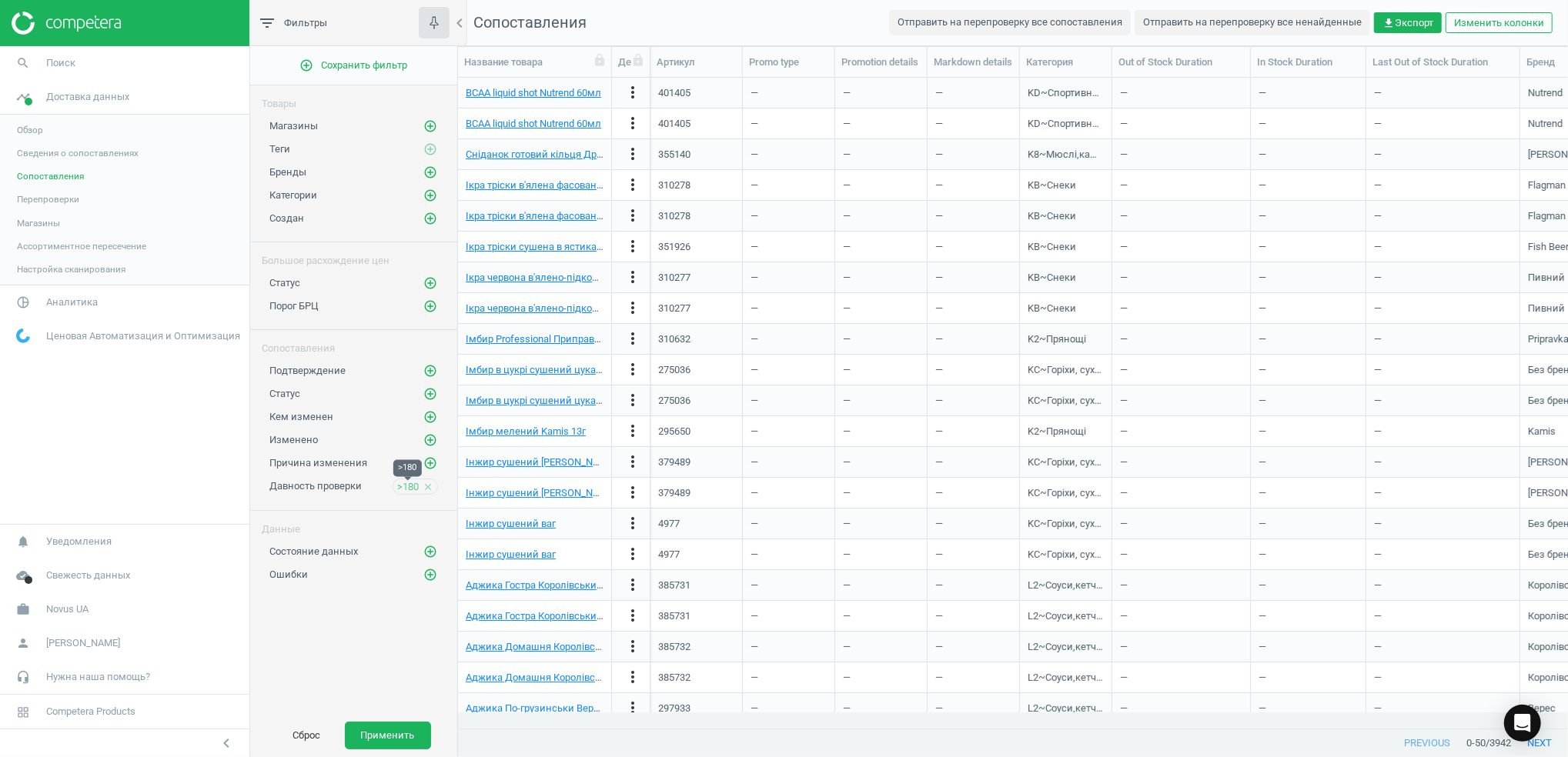
click at [399, 494] on span ">180" at bounding box center [407, 487] width 21 height 14
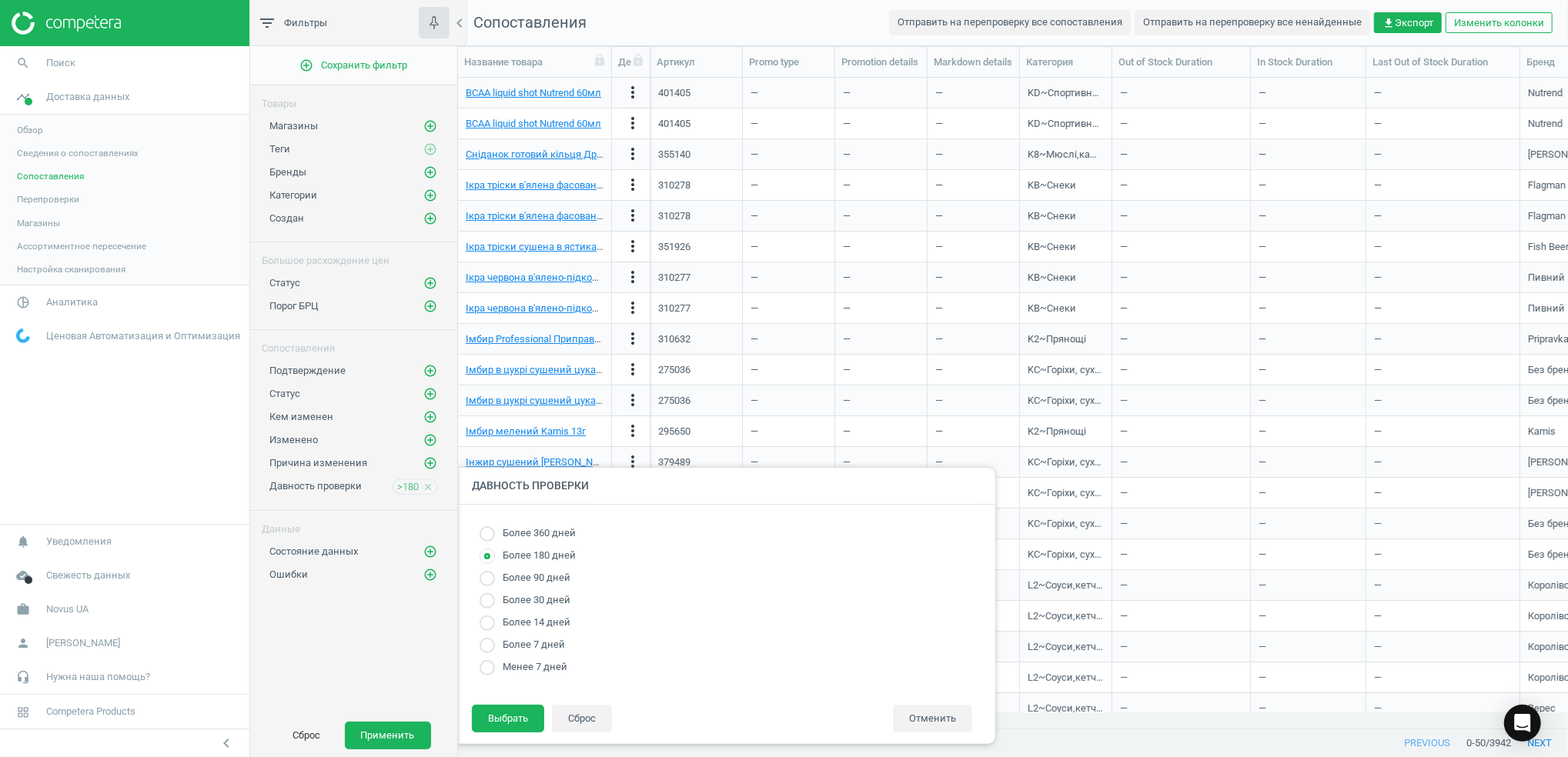
radio input "true"
click at [438, 649] on div "add_circle_outline Сохранить фильтр Товары Магазины add_circle_outline Теги add…" at bounding box center [354, 380] width 207 height 668
click at [934, 723] on button "Отменить" at bounding box center [933, 719] width 80 height 28
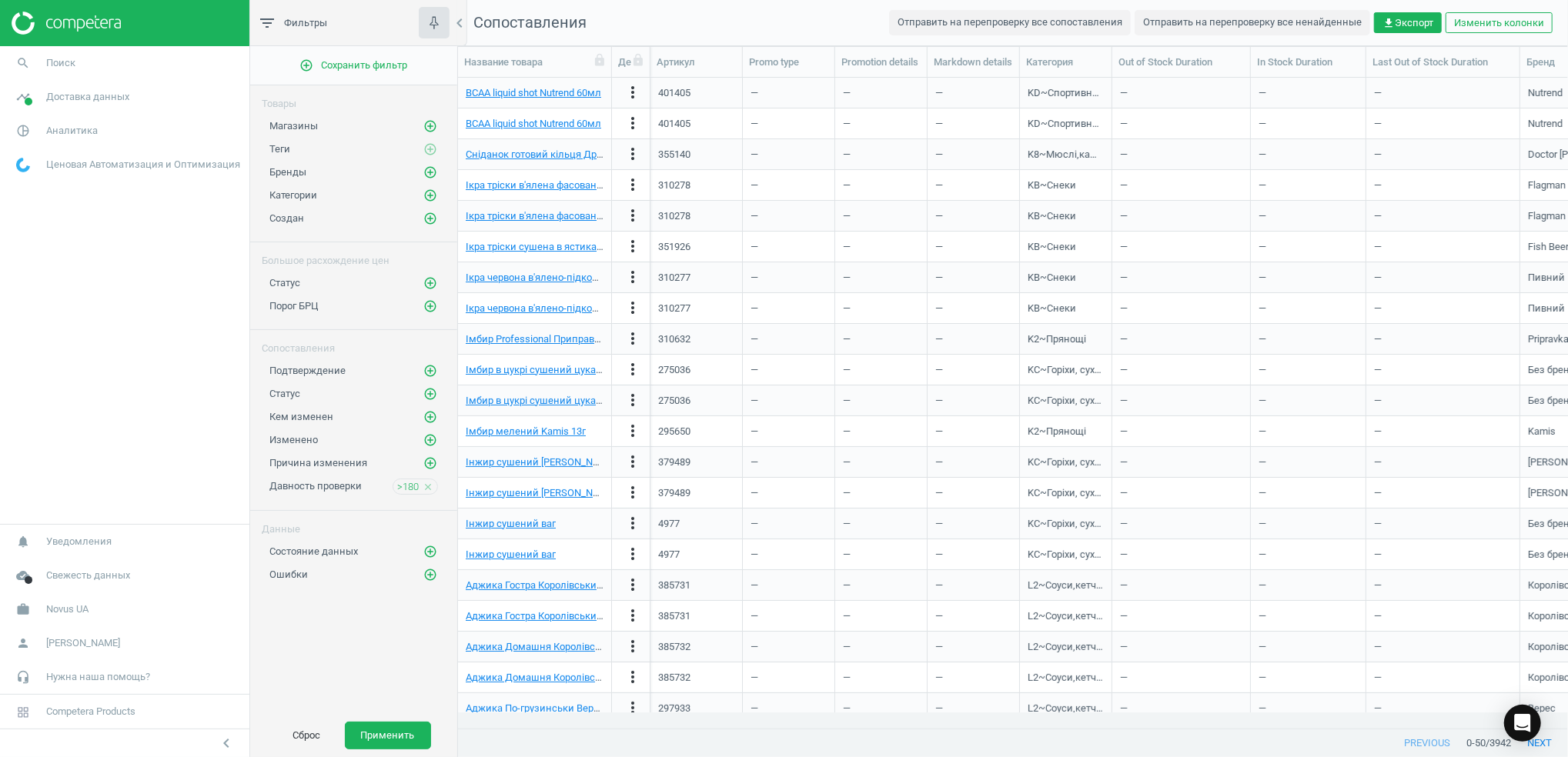
scroll to position [619, 1094]
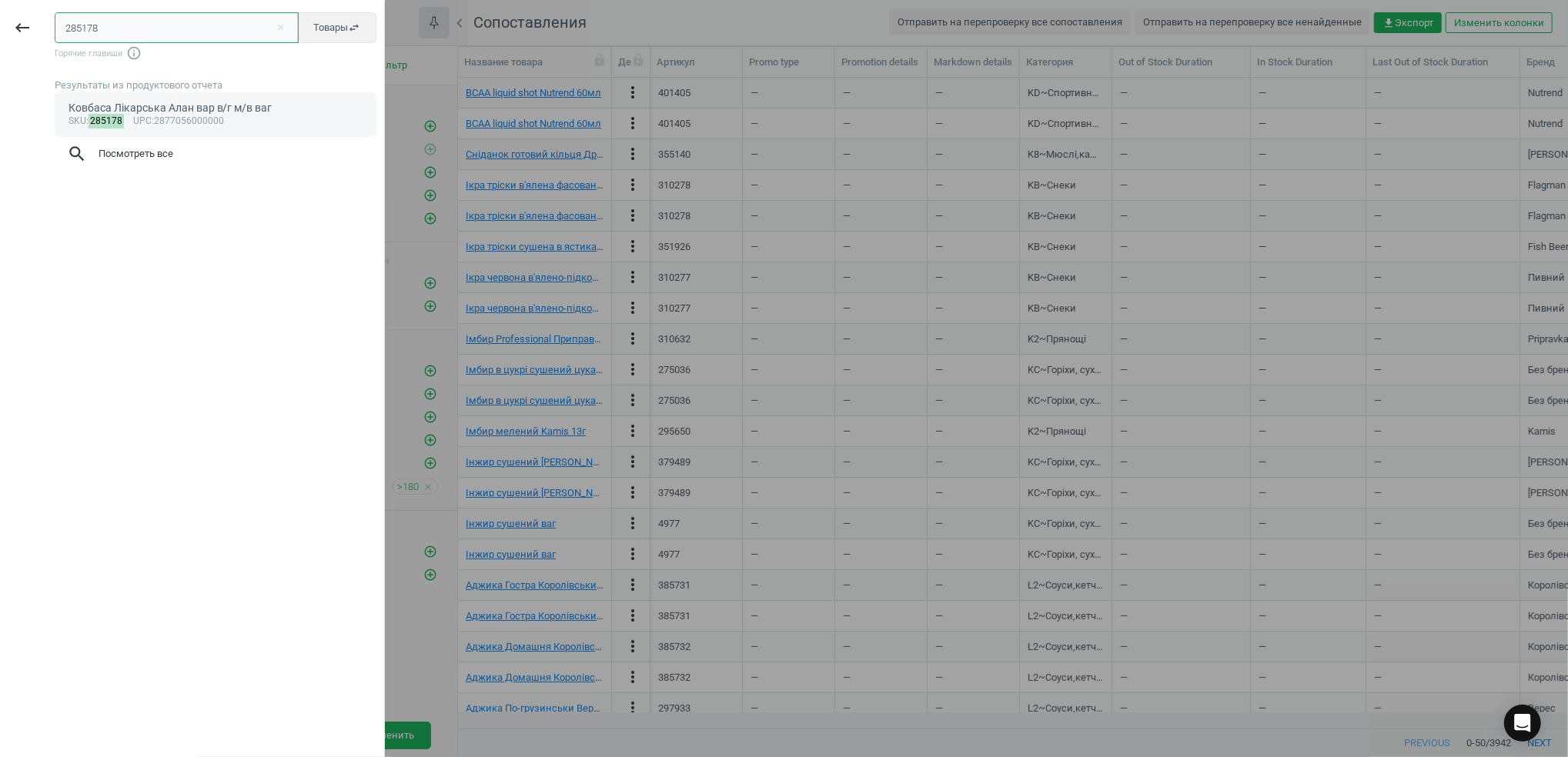
type input "285178"
click at [201, 106] on div "Ковбаса Лікарська Алан вар в/г м/в ваг" at bounding box center [216, 108] width 295 height 14
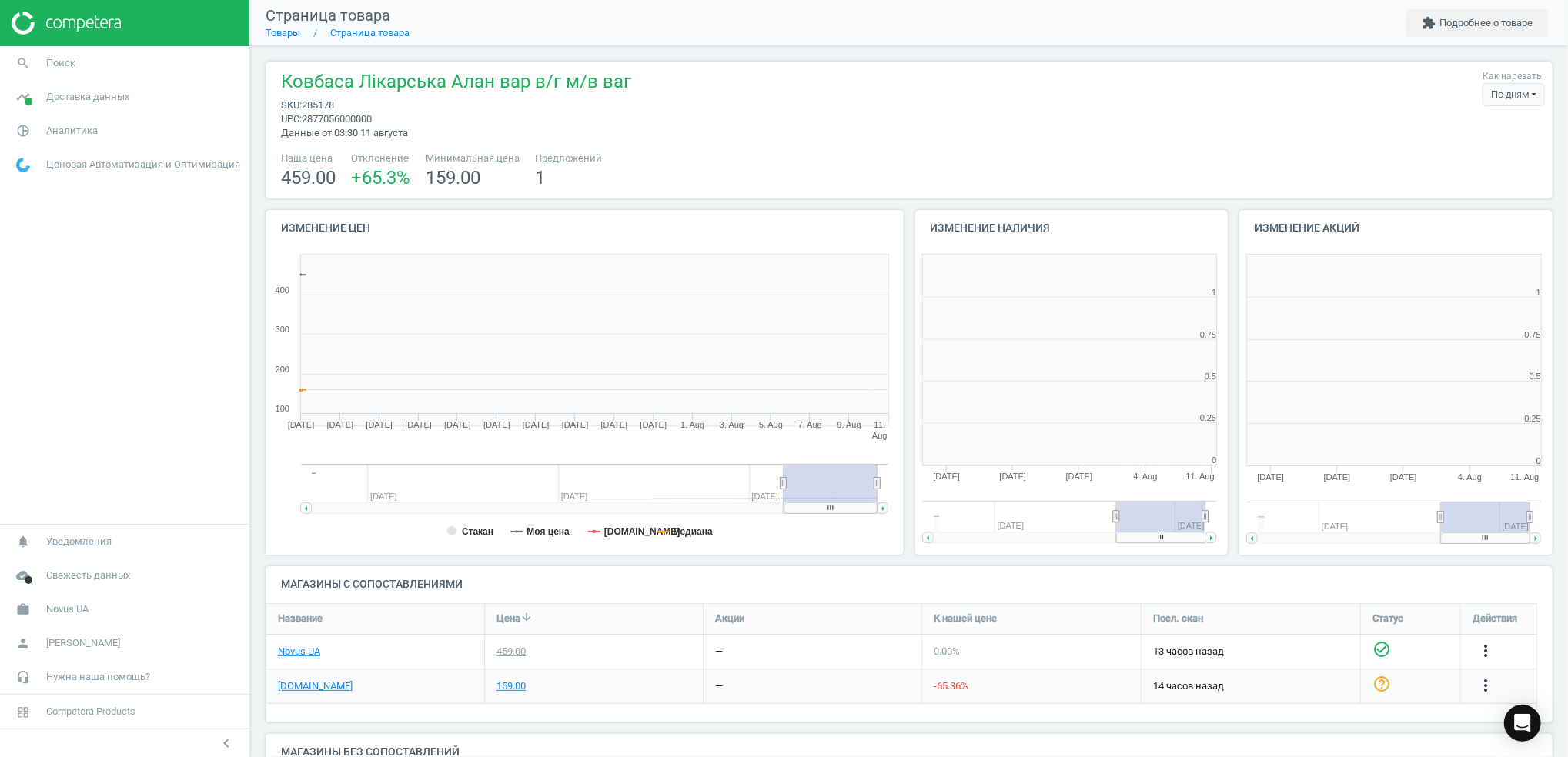
scroll to position [340, 340]
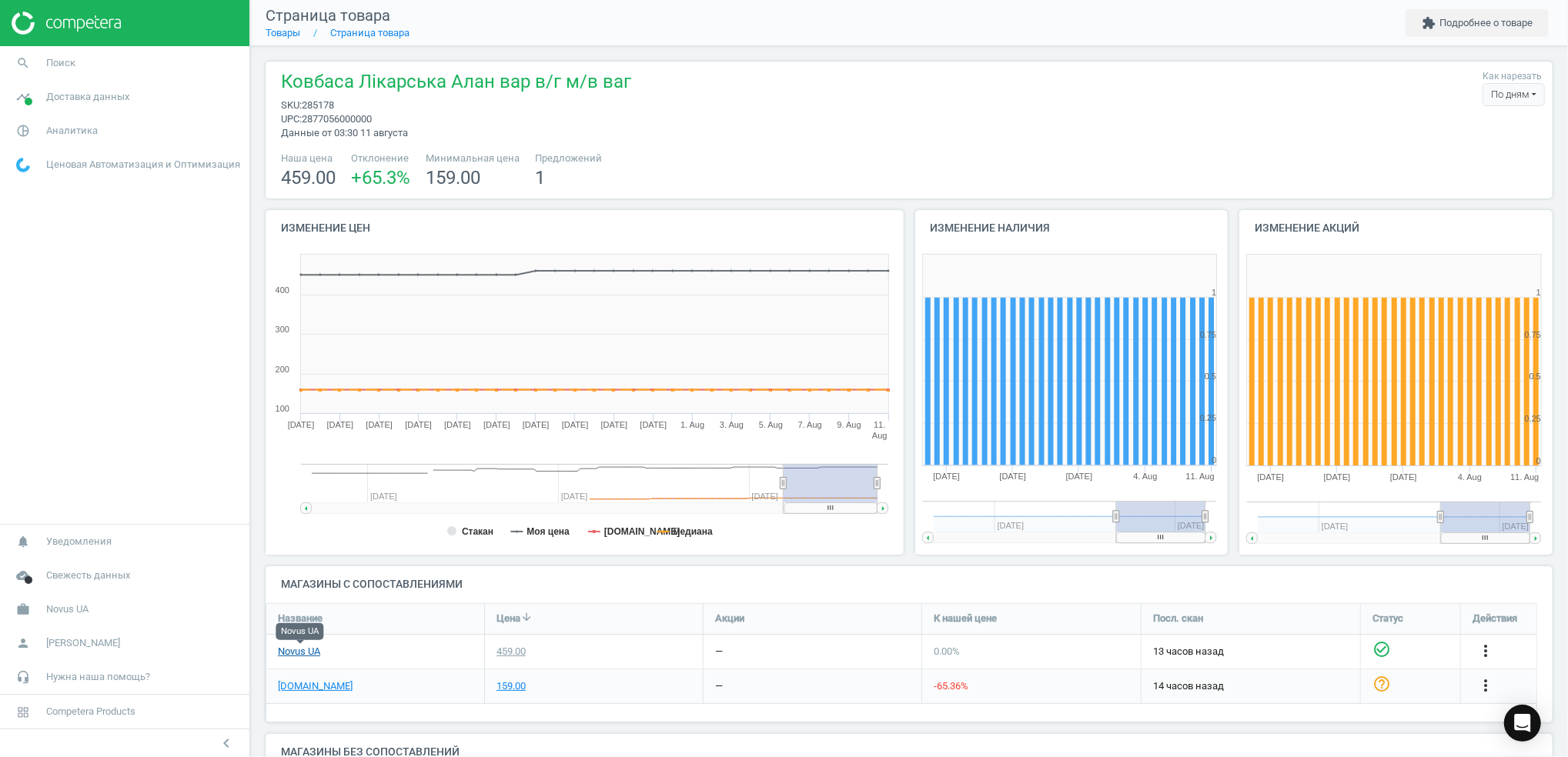
click at [303, 651] on link "Novus UA" at bounding box center [298, 651] width 42 height 14
click at [1489, 680] on icon "more_vert" at bounding box center [1485, 685] width 18 height 18
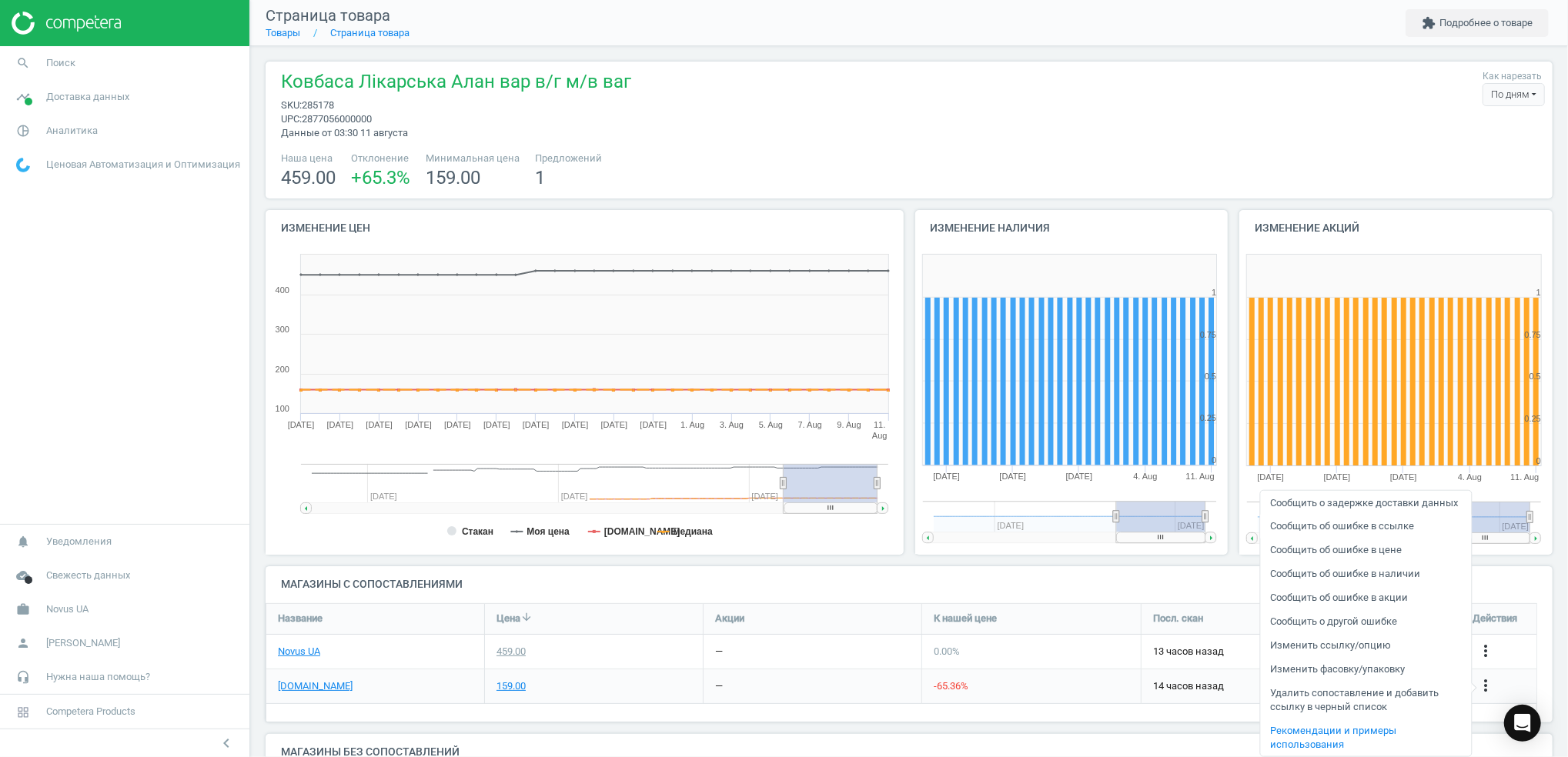
click at [1313, 530] on link "Сообщить об ошибке в ссылке" at bounding box center [1365, 526] width 211 height 24
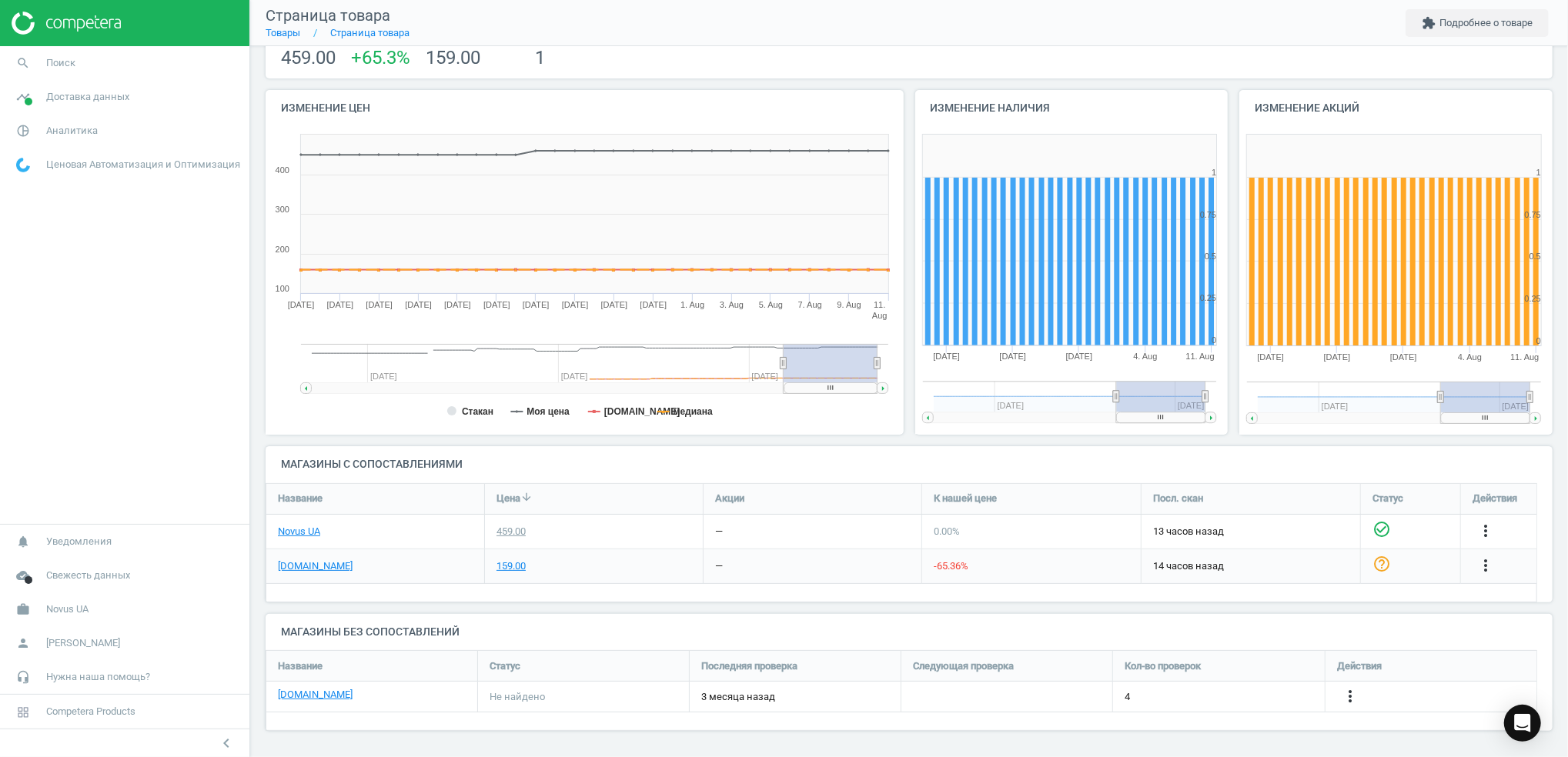
scroll to position [0, 0]
